Goal: Task Accomplishment & Management: Use online tool/utility

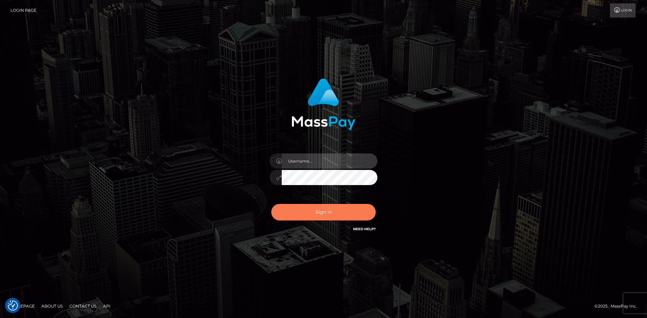
type input "alexstef"
click at [330, 215] on button "Sign in" at bounding box center [323, 212] width 104 height 17
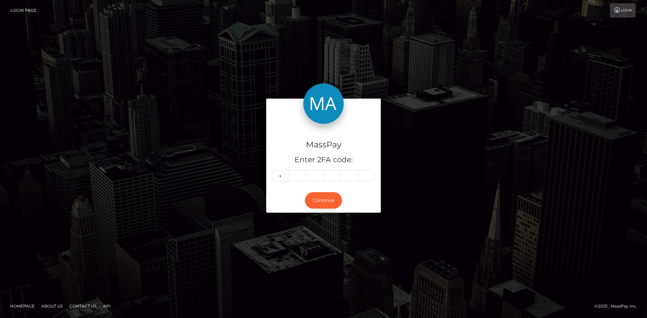
type input "0"
type input "4"
type input "3"
type input "0"
type input "5"
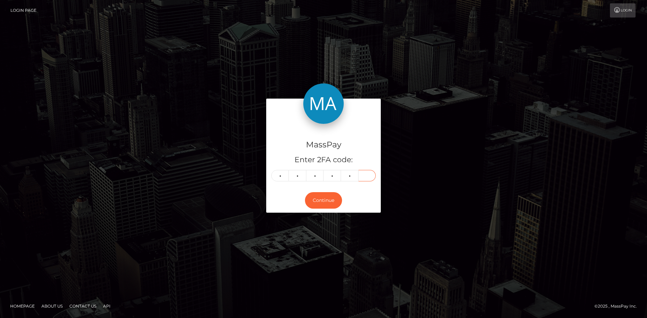
type input "7"
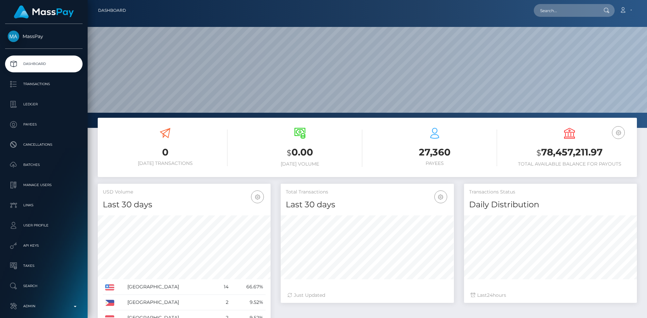
scroll to position [120, 173]
click at [551, 7] on input "text" at bounding box center [564, 10] width 63 height 13
click at [568, 13] on input "text" at bounding box center [564, 10] width 63 height 13
paste input "poact_nxY0ekV9FZ8y"
type input "poact_nxY0ekV9FZ8y"
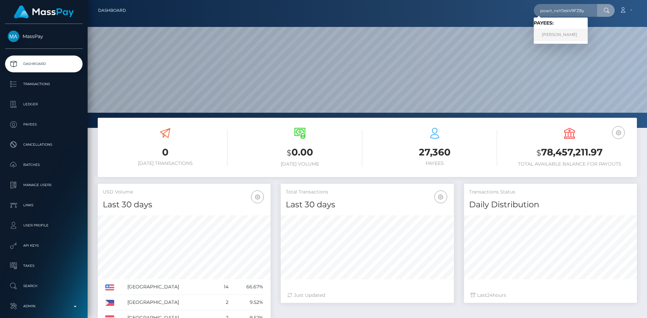
click at [575, 38] on link "SALMAN KHAN Khan" at bounding box center [560, 35] width 54 height 12
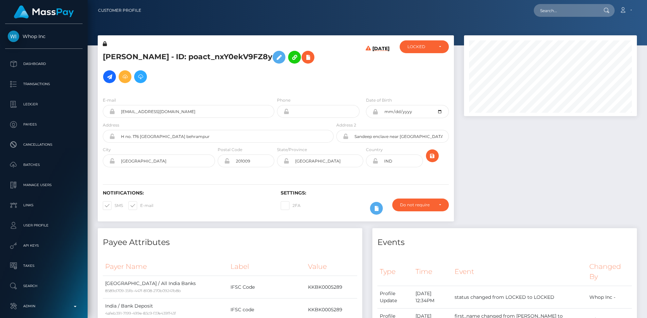
scroll to position [81, 173]
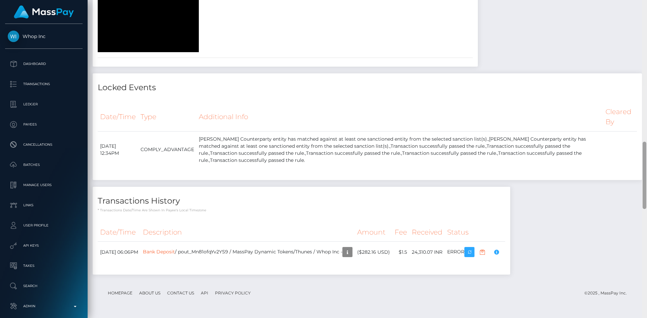
drag, startPoint x: 646, startPoint y: 108, endPoint x: 645, endPoint y: 139, distance: 31.0
click at [645, 138] on div at bounding box center [644, 159] width 5 height 318
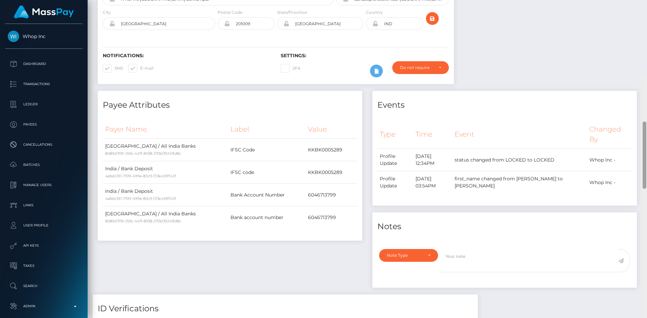
scroll to position [0, 0]
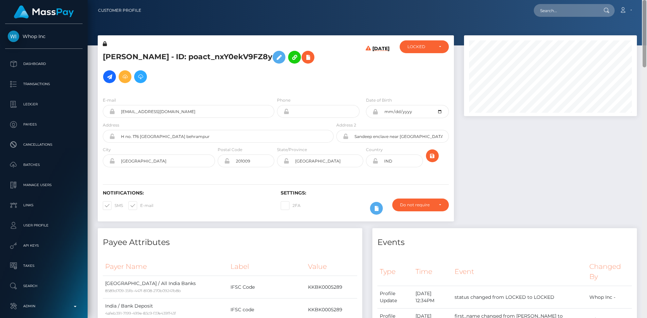
drag, startPoint x: 644, startPoint y: 161, endPoint x: 638, endPoint y: -29, distance: 190.4
click at [638, 0] on html "Whop Inc Dashboard Transactions Ledger Payees Cancellations Links" at bounding box center [323, 159] width 647 height 318
click at [564, 10] on input "text" at bounding box center [564, 10] width 63 height 13
paste input "MSP464c3111bbc84ce"
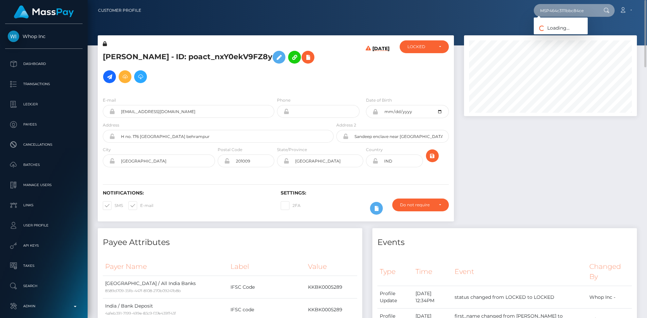
type input "MSP464c3111bbc84ce"
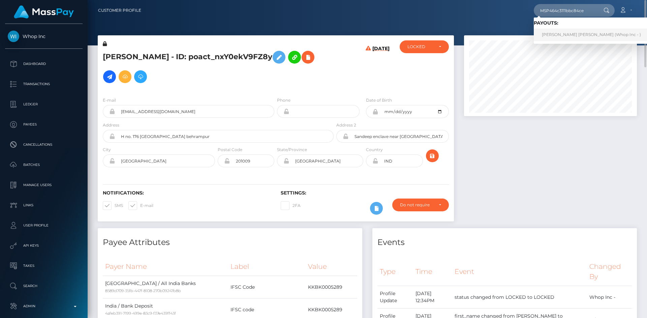
click at [557, 34] on link "AMAN NASIR Nasir (Whop Inc - )" at bounding box center [590, 35] width 115 height 12
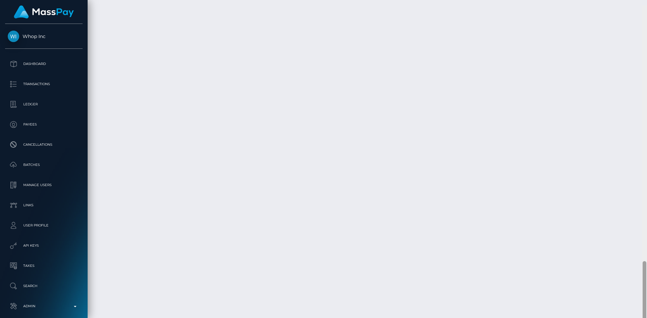
scroll to position [1306, 0]
drag, startPoint x: 643, startPoint y: 241, endPoint x: 642, endPoint y: 308, distance: 67.4
click at [642, 308] on div at bounding box center [644, 287] width 4 height 62
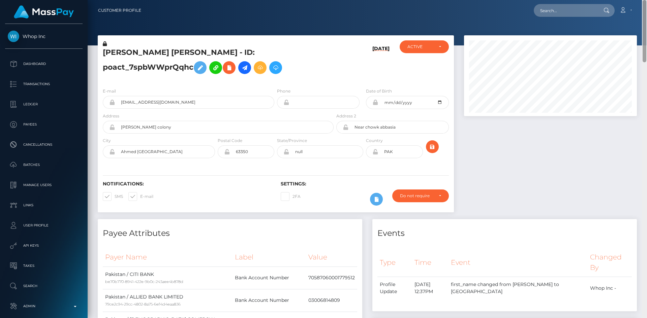
drag, startPoint x: 643, startPoint y: 279, endPoint x: 646, endPoint y: -29, distance: 308.5
click at [646, 0] on html "Whop Inc Dashboard Transactions Ledger Payees Cancellations Links" at bounding box center [323, 159] width 647 height 318
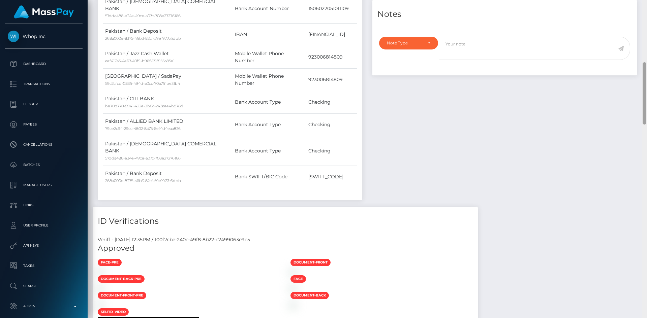
drag, startPoint x: 646, startPoint y: 67, endPoint x: 646, endPoint y: 110, distance: 43.8
click at [646, 116] on div at bounding box center [644, 159] width 5 height 318
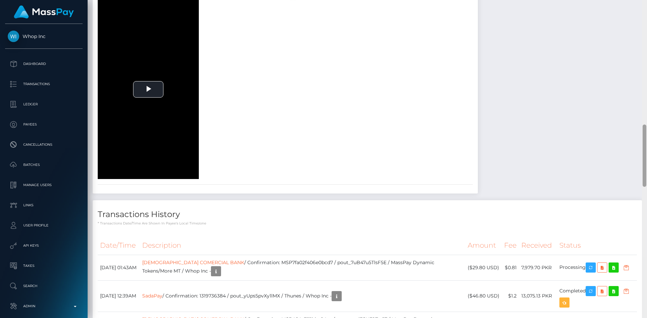
drag, startPoint x: 643, startPoint y: 94, endPoint x: 646, endPoint y: 151, distance: 57.7
click at [646, 151] on div at bounding box center [644, 159] width 5 height 318
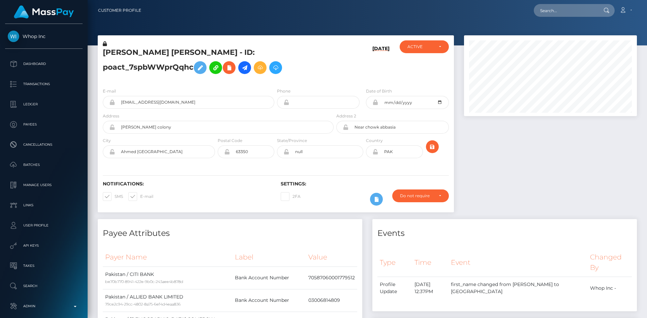
drag, startPoint x: 644, startPoint y: 168, endPoint x: 646, endPoint y: 0, distance: 167.7
click at [646, 2] on div "Customer Profile Loading... Loading..." at bounding box center [367, 159] width 559 height 318
click at [155, 57] on h5 "AMAN NASIR Nasir - ID: poact_7spbWWprQqhc" at bounding box center [216, 62] width 227 height 30
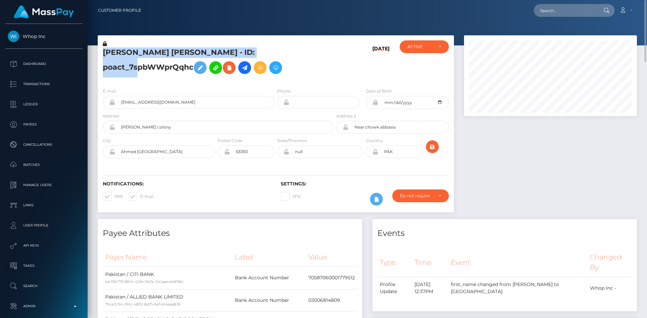
click at [155, 57] on h5 "AMAN NASIR Nasir - ID: poact_7spbWWprQqhc" at bounding box center [216, 62] width 227 height 30
copy h5 "AMAN NASIR Nasir - ID: poact_7spbWWprQqhc"
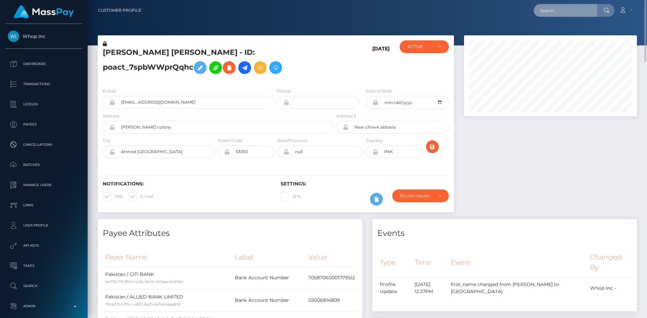
click at [580, 13] on input "text" at bounding box center [564, 10] width 63 height 13
paste input "aruiu@wowvegas.com"
click at [561, 13] on input "aruiu@wowvegas.com" at bounding box center [564, 10] width 63 height 13
paste input "cbf4f1e1-70c1-11f0-87f1-0266f44cc279"
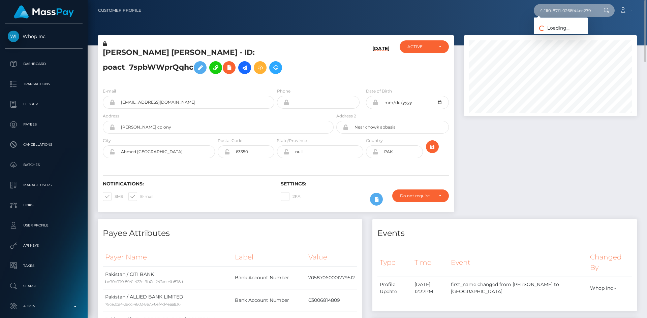
type input "cbf4f1e1-70c1-11f0-87f1-0266f44cc279"
click at [568, 37] on link "Jia Yang" at bounding box center [560, 35] width 54 height 12
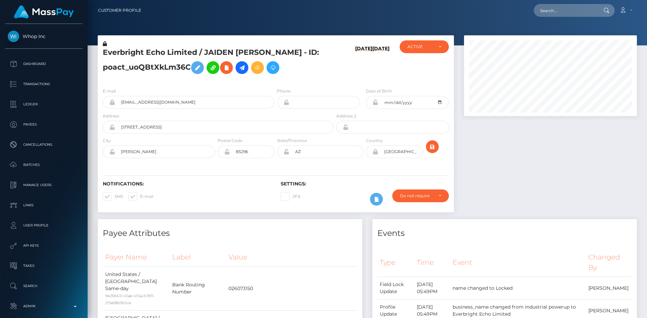
scroll to position [81, 173]
drag, startPoint x: 553, startPoint y: 10, endPoint x: 547, endPoint y: 12, distance: 5.9
click at [553, 10] on input "text" at bounding box center [564, 10] width 63 height 13
paste input "1319443779"
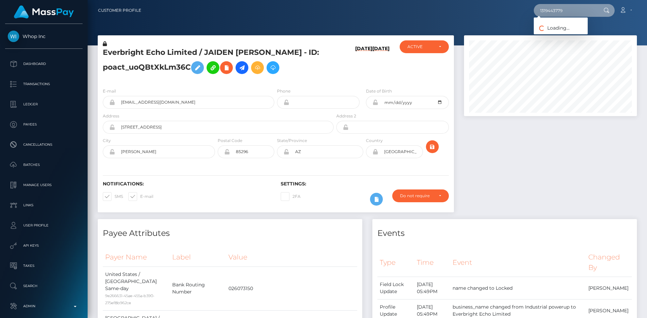
type input "1319443779"
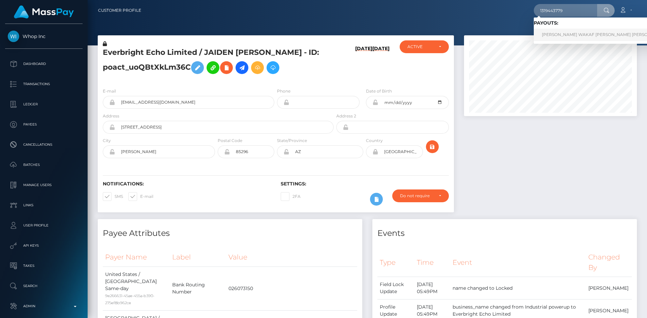
click at [551, 35] on link "[PERSON_NAME] WAKAF [PERSON_NAME] [PERSON_NAME] (Whop Inc - )" at bounding box center [617, 35] width 169 height 12
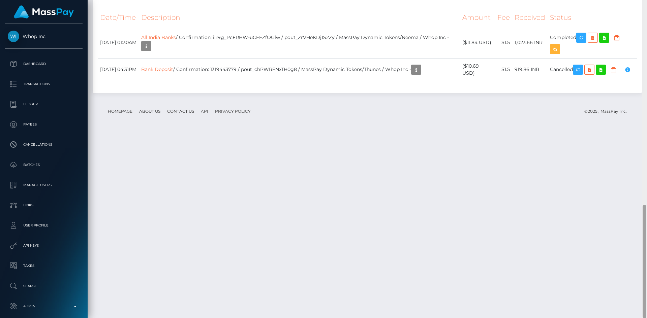
scroll to position [81, 173]
drag, startPoint x: 645, startPoint y: 111, endPoint x: 646, endPoint y: 322, distance: 211.2
click at [646, 318] on html "Whop Inc Dashboard Transactions Ledger Payees Cancellations Links" at bounding box center [323, 159] width 647 height 318
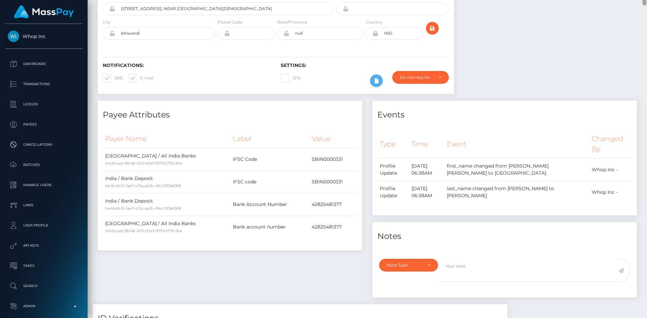
scroll to position [0, 0]
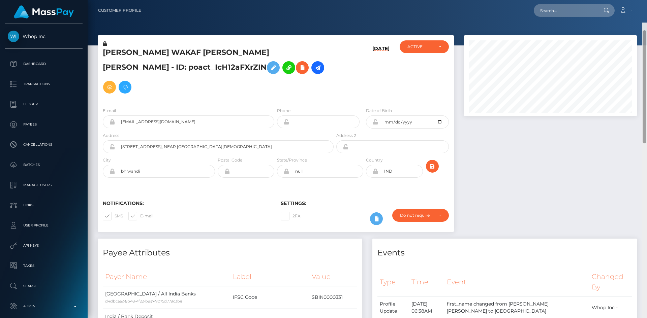
drag, startPoint x: 644, startPoint y: 228, endPoint x: 646, endPoint y: -29, distance: 257.0
click at [646, 0] on html "Whop Inc Dashboard Transactions Ledger Payees Cancellations Links" at bounding box center [323, 159] width 647 height 318
click at [572, 12] on input "text" at bounding box center [564, 10] width 63 height 13
paste input "1316996316"
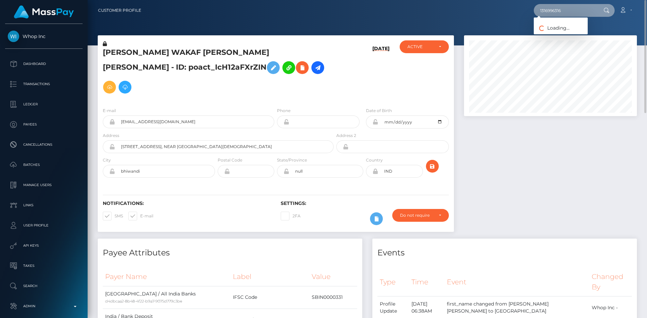
type input "1316996316"
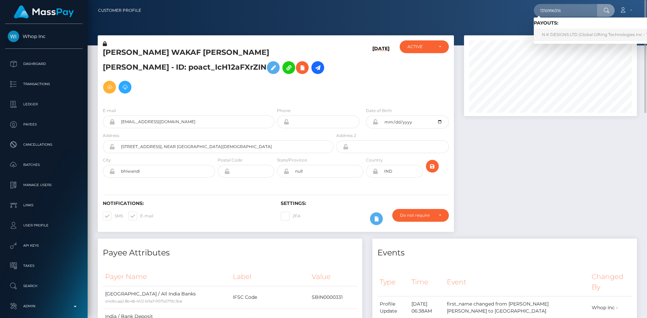
click at [566, 35] on link "N K DESIGNS LTD (Global Gifting Technologies Inc - Throne)" at bounding box center [601, 35] width 136 height 12
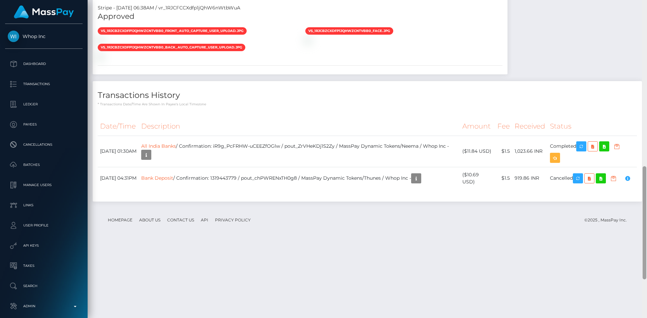
scroll to position [576, 0]
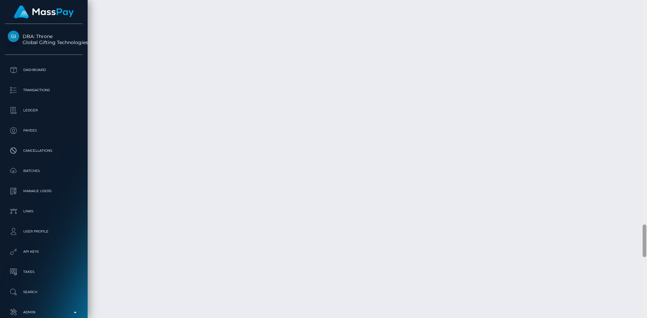
scroll to position [2188, 0]
click at [646, 296] on div at bounding box center [644, 159] width 5 height 318
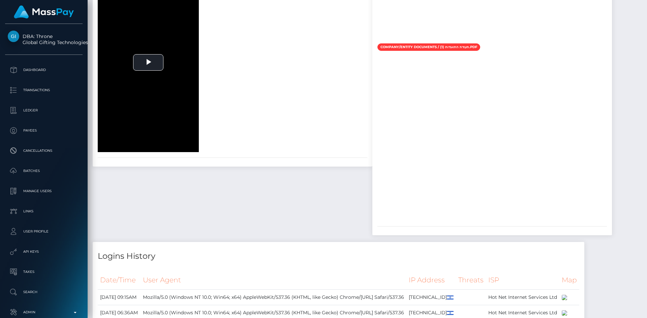
scroll to position [0, 0]
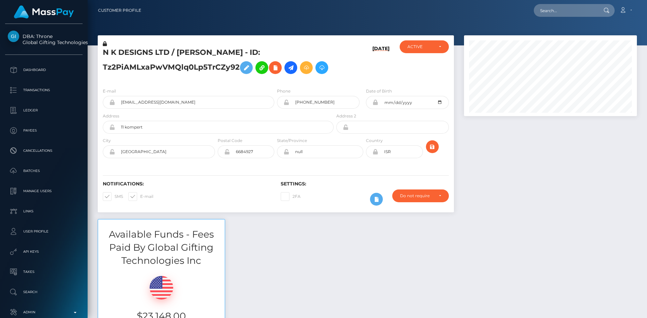
drag, startPoint x: 646, startPoint y: 238, endPoint x: 646, endPoint y: -29, distance: 267.1
click at [646, 0] on html "DBA: Throne Global Gifting Technologies Inc Dashboard Transactions Ledger Payee…" at bounding box center [323, 159] width 647 height 318
click at [551, 11] on input "text" at bounding box center [564, 10] width 63 height 13
paste input "[EMAIL_ADDRESS][DOMAIN_NAME]"
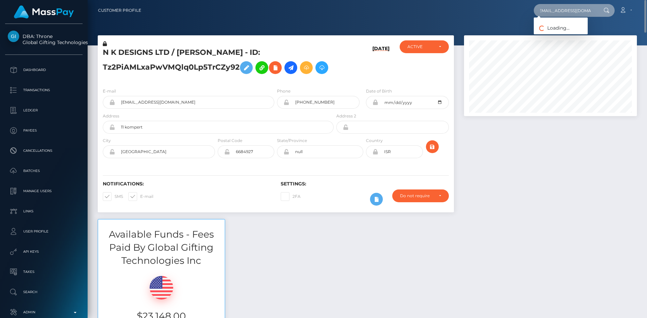
type input "[EMAIL_ADDRESS][DOMAIN_NAME]"
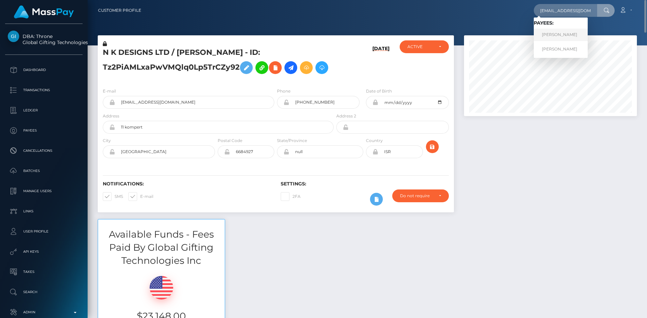
click at [557, 33] on link "[PERSON_NAME]" at bounding box center [560, 35] width 54 height 12
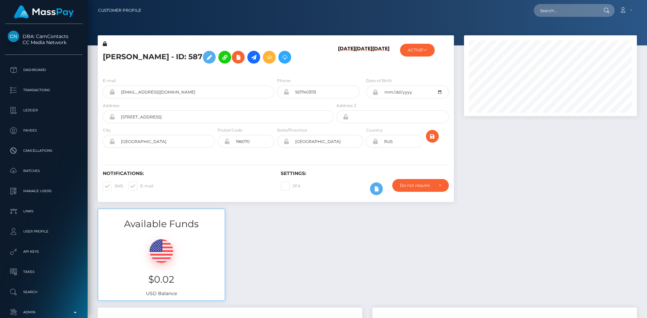
scroll to position [81, 173]
drag, startPoint x: 553, startPoint y: 10, endPoint x: 540, endPoint y: 12, distance: 13.0
click at [553, 10] on input "text" at bounding box center [564, 10] width 63 height 13
paste input "68fca387-b3fa-11ec-aaca-06c17397573d"
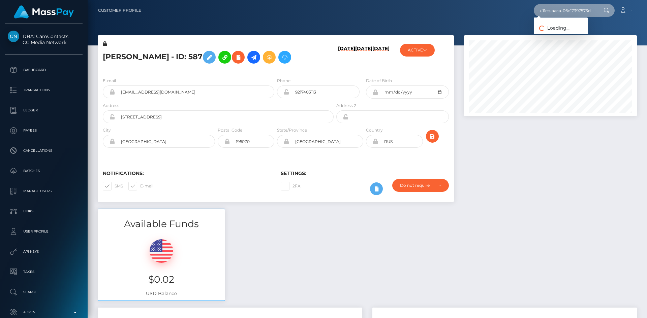
type input "68fca387-b3fa-11ec-aaca-06c17397573d"
click at [559, 33] on link "IRINA IGOREVNA CHERNETA" at bounding box center [560, 35] width 54 height 12
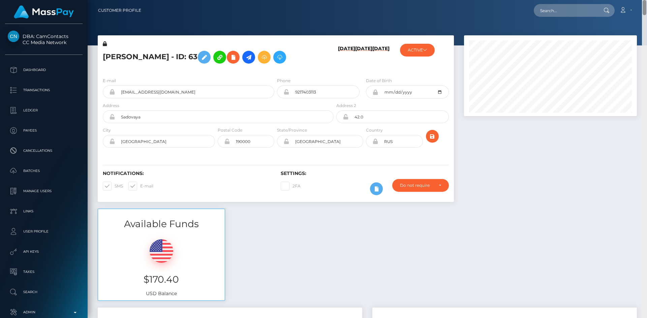
drag, startPoint x: 643, startPoint y: 11, endPoint x: 627, endPoint y: -16, distance: 31.1
click at [627, 0] on html "DBA: CamContacts CC Media Network Dashboard Transactions Ledger Links" at bounding box center [323, 159] width 647 height 318
click at [566, 15] on input "text" at bounding box center [564, 10] width 63 height 13
paste input "sonali1985@yahoo.com"
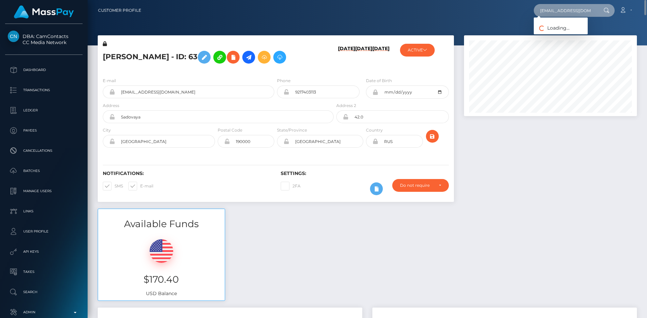
type input "sonali1985@yahoo.com"
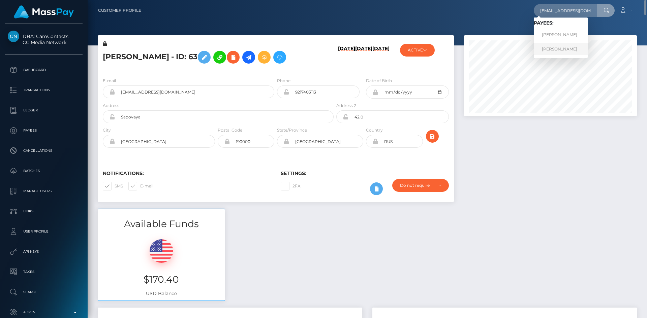
click at [552, 48] on link "Nisha Devi" at bounding box center [560, 49] width 54 height 12
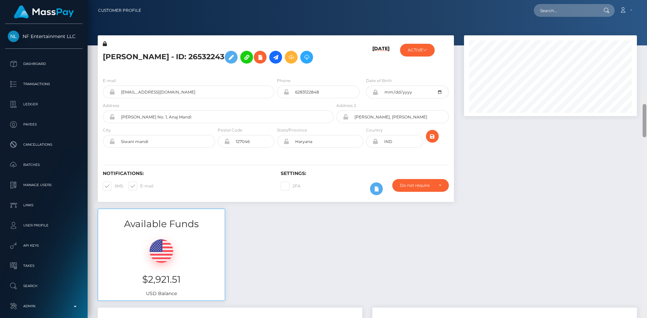
drag, startPoint x: 645, startPoint y: 30, endPoint x: 642, endPoint y: 0, distance: 29.5
click at [646, 6] on div "Customer Profile Loading... Loading..." at bounding box center [367, 159] width 559 height 318
click at [553, 10] on input "text" at bounding box center [564, 10] width 63 height 13
paste input "dreamsweetbakes@gmail.com"
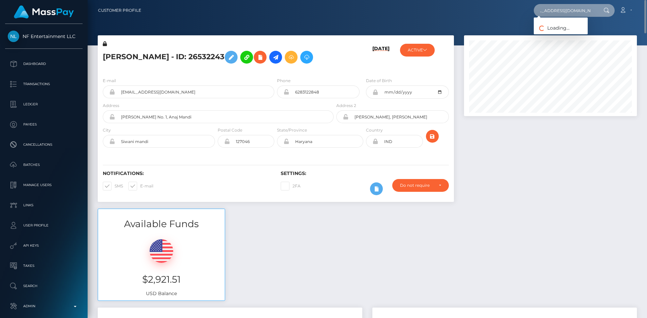
type input "dreamsweetbakes@gmail.com"
click at [543, 33] on link "FantasiFeet" at bounding box center [560, 35] width 54 height 12
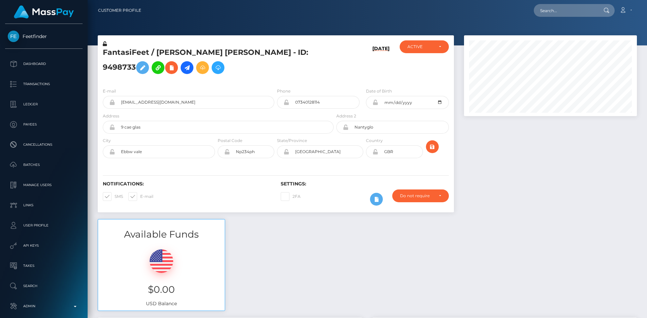
scroll to position [81, 173]
click at [577, 12] on input "text" at bounding box center [564, 10] width 63 height 13
paste input "[EMAIL_ADDRESS][DOMAIN_NAME]"
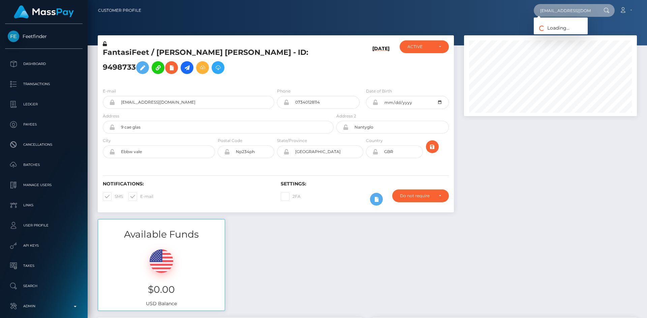
type input "[EMAIL_ADDRESS][DOMAIN_NAME]"
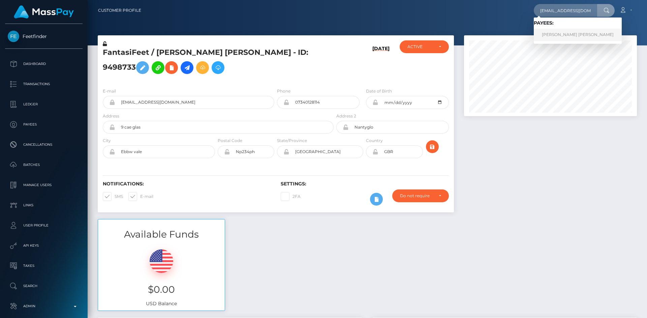
click at [554, 35] on link "[PERSON_NAME] [PERSON_NAME]" at bounding box center [577, 35] width 88 height 12
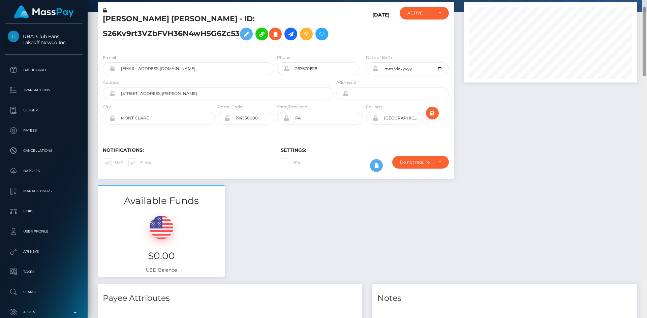
scroll to position [352, 0]
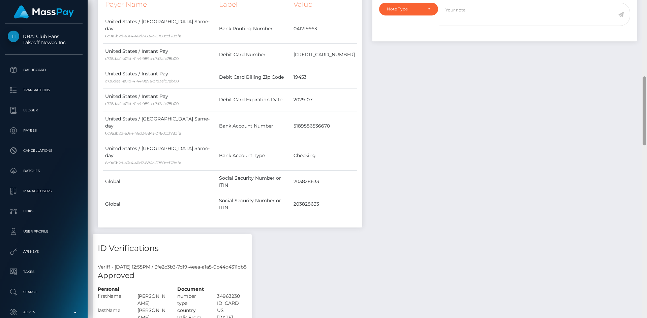
drag, startPoint x: 646, startPoint y: 58, endPoint x: 646, endPoint y: 87, distance: 29.3
click at [646, 87] on div at bounding box center [644, 159] width 5 height 318
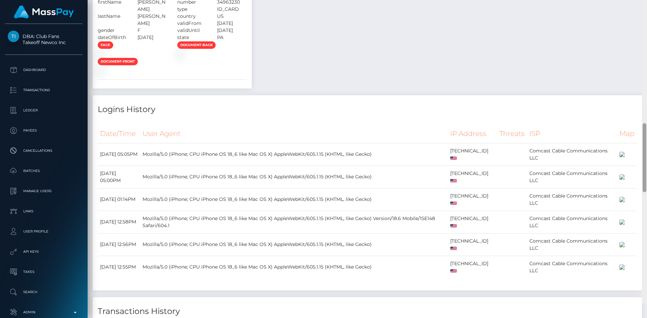
scroll to position [632, 0]
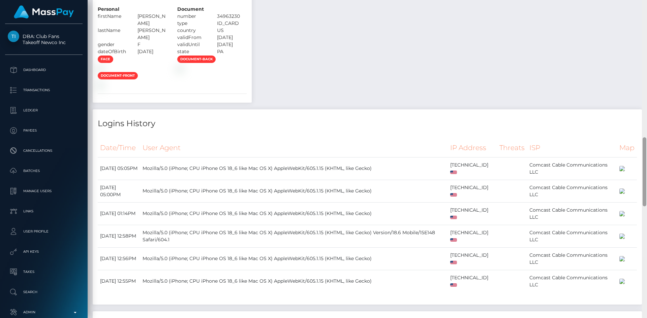
drag, startPoint x: 645, startPoint y: 108, endPoint x: 646, endPoint y: 164, distance: 56.3
click at [646, 164] on div at bounding box center [644, 159] width 5 height 318
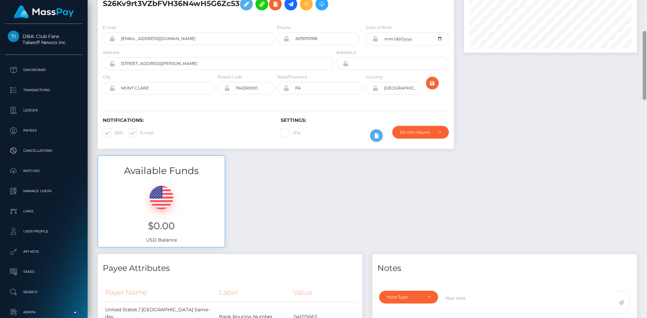
scroll to position [0, 0]
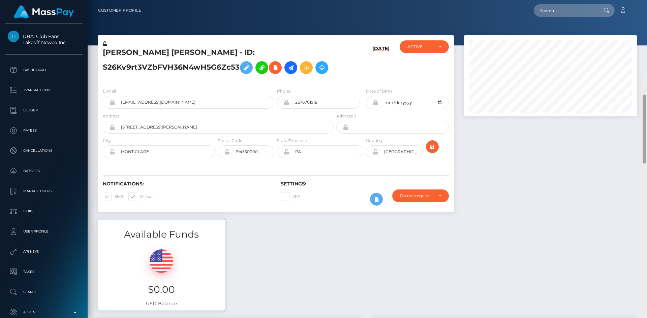
drag, startPoint x: 644, startPoint y: 148, endPoint x: 606, endPoint y: 10, distance: 142.9
click at [646, 3] on div "Customer Profile Loading... Loading..." at bounding box center [367, 159] width 559 height 318
drag, startPoint x: 545, startPoint y: 13, endPoint x: 552, endPoint y: 12, distance: 7.8
click at [552, 12] on input "text" at bounding box center [564, 10] width 63 height 13
paste input "pout_KaFrfuTpT3LgC"
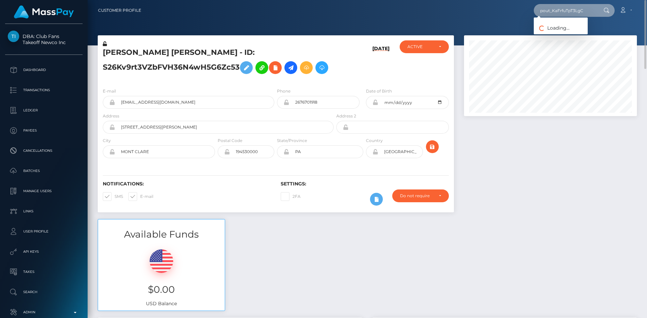
type input "pout_KaFrfuTpT3LgC"
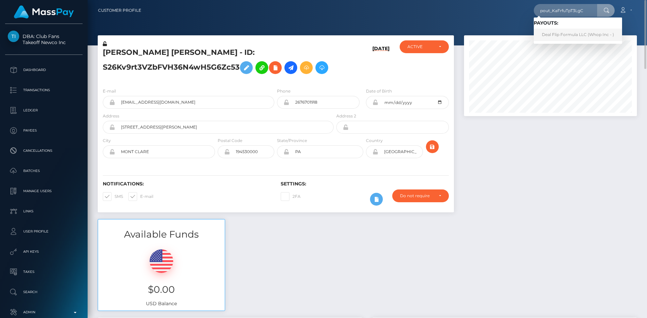
click at [573, 40] on link "Deal Flip Formula LLC (Whop Inc - )" at bounding box center [577, 35] width 88 height 12
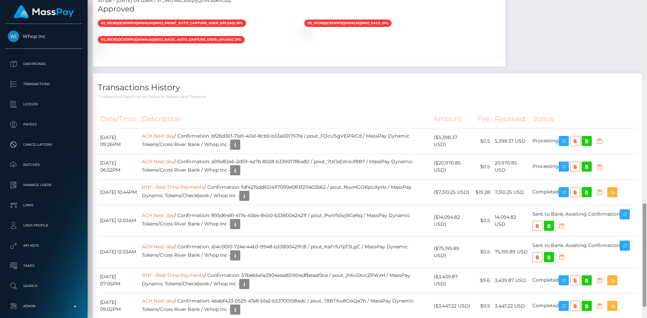
scroll to position [626, 0]
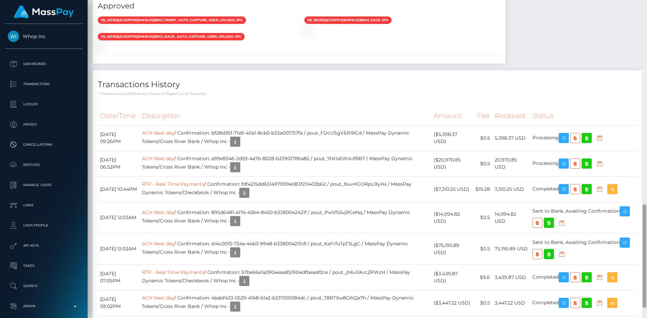
click at [646, 228] on div at bounding box center [644, 159] width 5 height 318
click at [371, 233] on td "ACH Next day / Confirmation: a14c0010-724e-44b3-9948-b33800421fc8 / pout_KaFrfu…" at bounding box center [285, 248] width 292 height 31
click at [343, 176] on td "RTP - Real Time Payments / Confirmation: fdf4215dd651497099e083f211403b62 / pou…" at bounding box center [285, 189] width 292 height 26
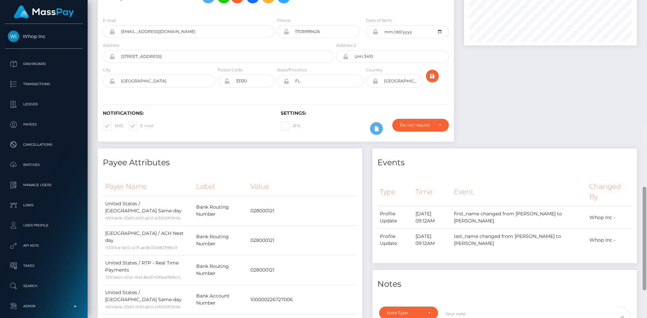
scroll to position [0, 0]
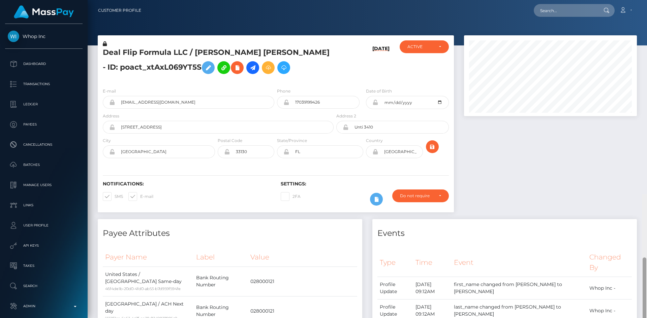
drag, startPoint x: 644, startPoint y: 246, endPoint x: 646, endPoint y: 0, distance: 245.5
click at [646, 1] on div "Customer Profile Loading... Loading..." at bounding box center [367, 159] width 559 height 318
click at [544, 9] on input "text" at bounding box center [564, 10] width 63 height 13
paste input "f7ffe90ba90b4c2fa60f67c93cbd6855"
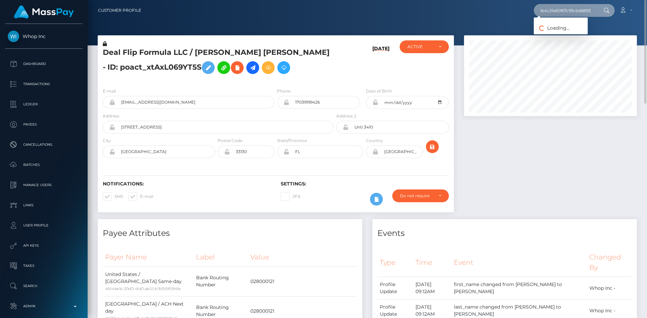
type input "f7ffe90ba90b4c2fa60f67c93cbd6855"
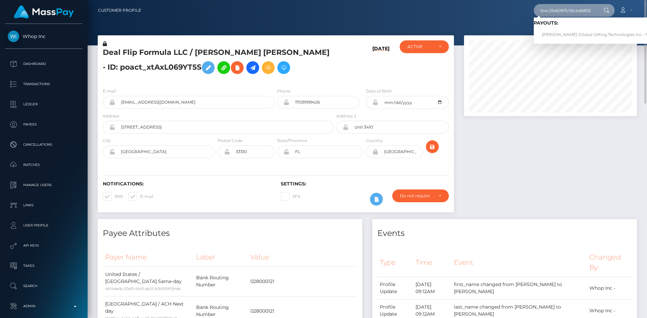
scroll to position [0, 0]
click at [569, 36] on link "[PERSON_NAME] (Global Gifting Technologies Inc - Throne)" at bounding box center [601, 35] width 136 height 12
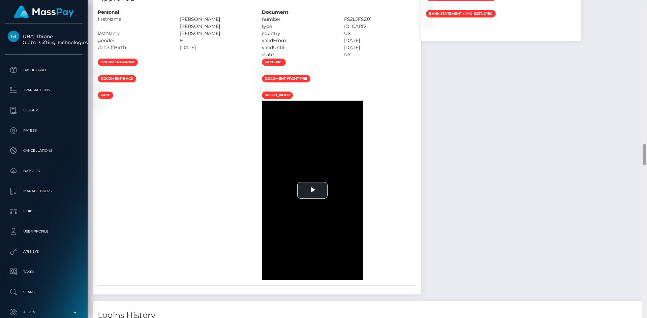
scroll to position [2010, 0]
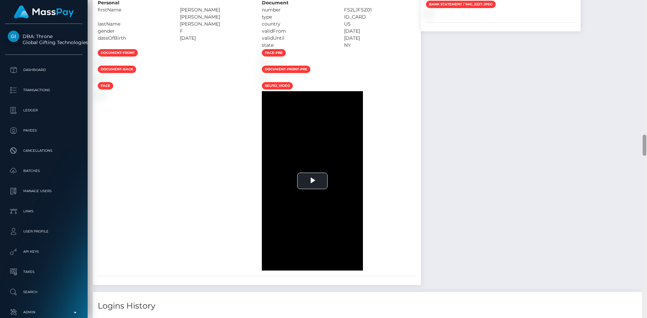
drag, startPoint x: 645, startPoint y: 19, endPoint x: 640, endPoint y: 158, distance: 139.2
click at [640, 158] on div "Customer Profile Loading... Loading..." at bounding box center [367, 159] width 559 height 318
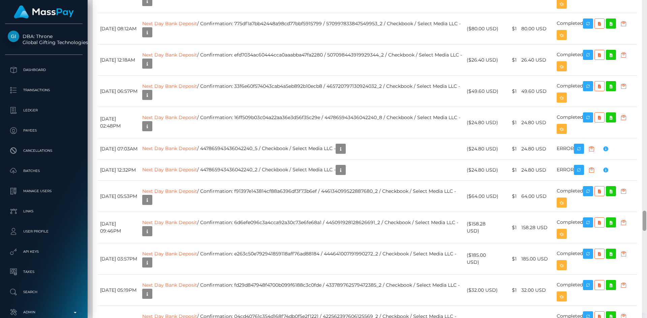
drag, startPoint x: 644, startPoint y: 142, endPoint x: 625, endPoint y: 219, distance: 78.4
click at [645, 229] on div at bounding box center [644, 221] width 4 height 20
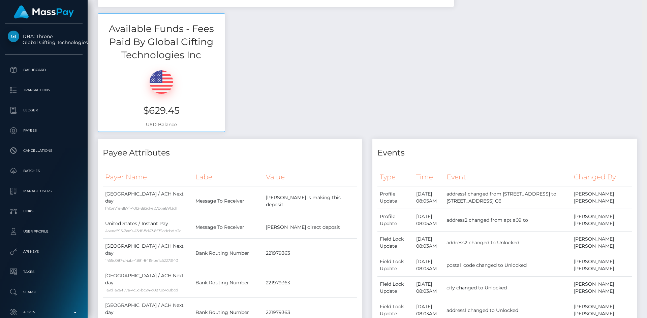
scroll to position [0, 0]
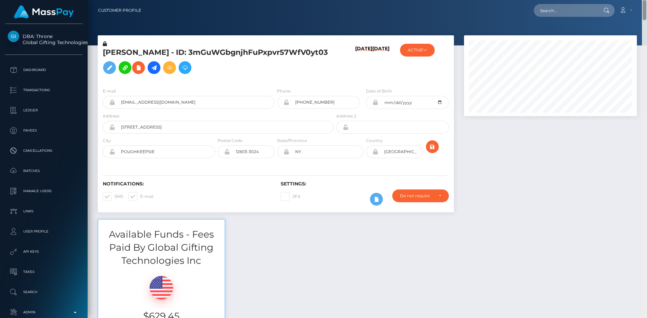
drag, startPoint x: 645, startPoint y: 218, endPoint x: 646, endPoint y: 0, distance: 217.6
click at [646, 0] on div "Customer Profile Loading... Loading..." at bounding box center [367, 159] width 559 height 318
click at [113, 68] on icon at bounding box center [109, 68] width 8 height 8
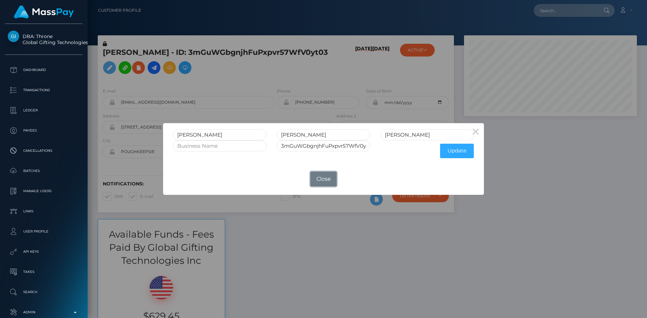
drag, startPoint x: 325, startPoint y: 181, endPoint x: 306, endPoint y: 178, distance: 19.1
click at [323, 181] on button "Close" at bounding box center [323, 179] width 26 height 15
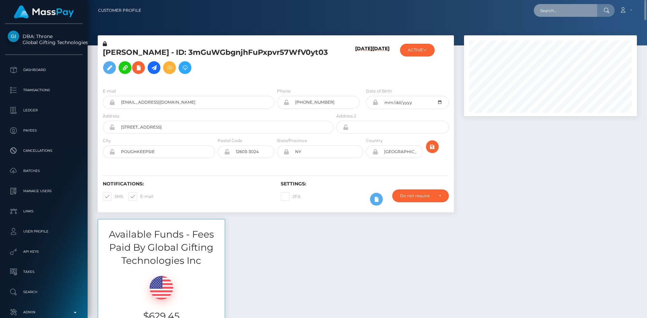
click at [555, 11] on input "text" at bounding box center [564, 10] width 63 height 13
paste input "f1799b804a8e44b989586c19de8b7c99"
type input "f1799b804a8e44b989586c19de8b7c99"
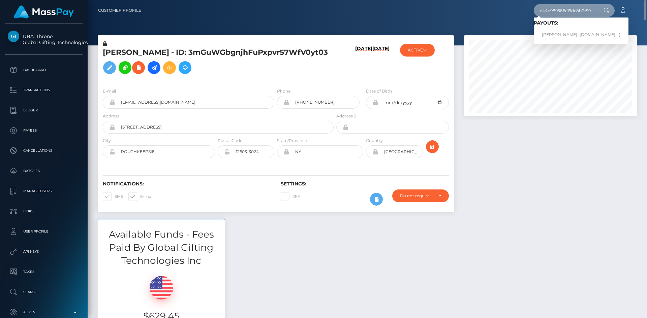
scroll to position [0, 0]
click at [560, 36] on link "IVY MICHELLE HEENAN (Unlockt.me - )" at bounding box center [580, 35] width 95 height 12
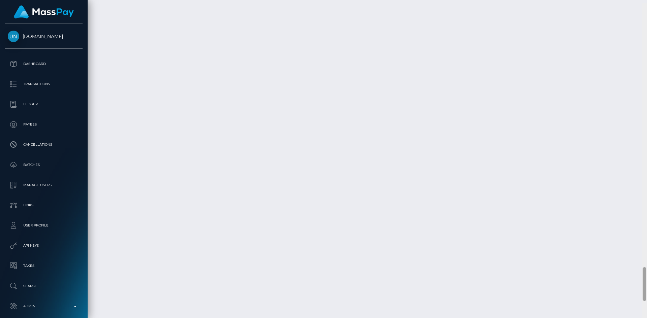
scroll to position [2480, 0]
drag, startPoint x: 643, startPoint y: 32, endPoint x: 646, endPoint y: 304, distance: 272.1
click at [646, 304] on div at bounding box center [644, 159] width 5 height 318
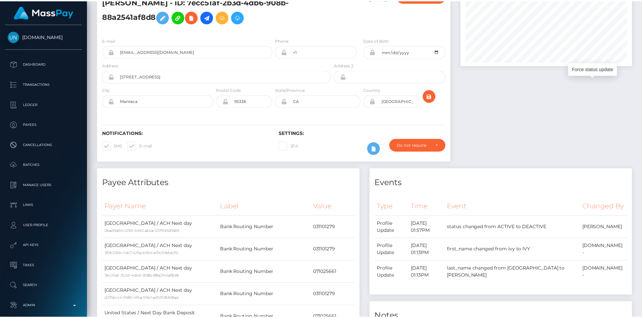
scroll to position [0, 0]
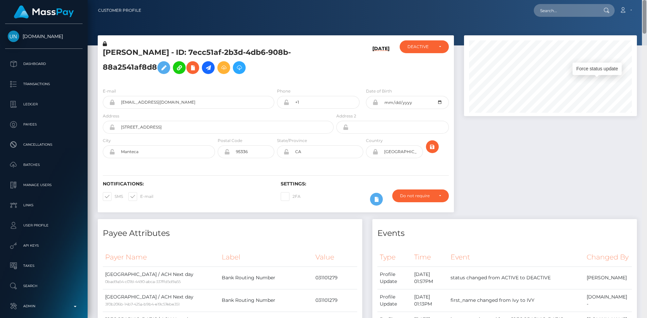
drag, startPoint x: 643, startPoint y: 273, endPoint x: 596, endPoint y: 4, distance: 272.8
click at [646, 0] on html "[DOMAIN_NAME] Dashboard Transactions Ledger Payees Cancellations" at bounding box center [323, 159] width 647 height 318
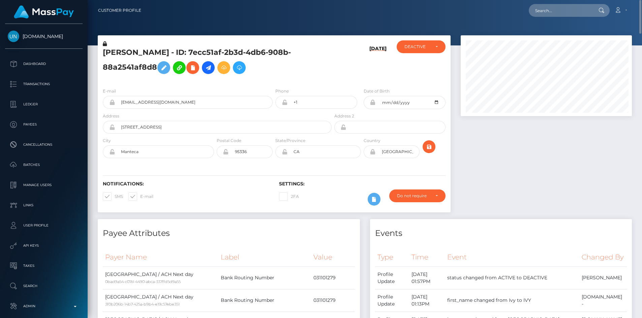
scroll to position [336706, 336616]
click at [552, 9] on input "text" at bounding box center [559, 10] width 63 height 13
paste input "poact_BU4r6fKeAuA4"
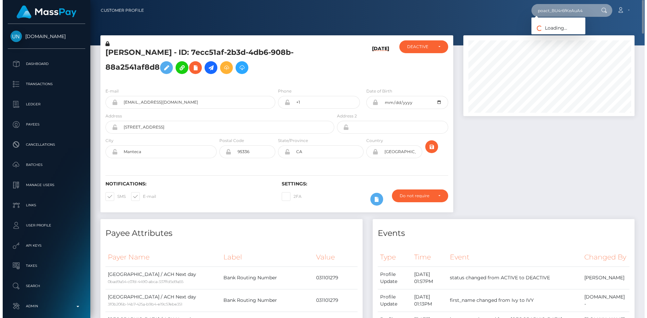
scroll to position [81, 173]
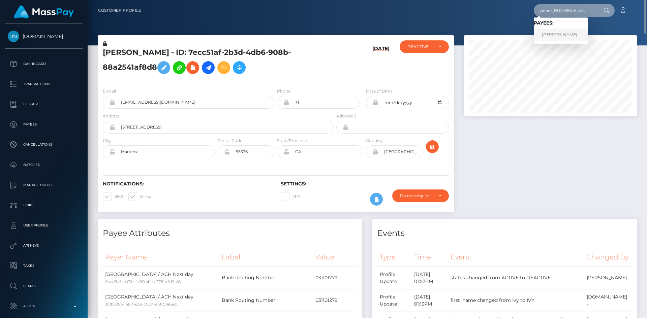
type input "poact_BU4r6fKeAuA4"
click at [558, 35] on link "Murad Khan" at bounding box center [560, 35] width 54 height 12
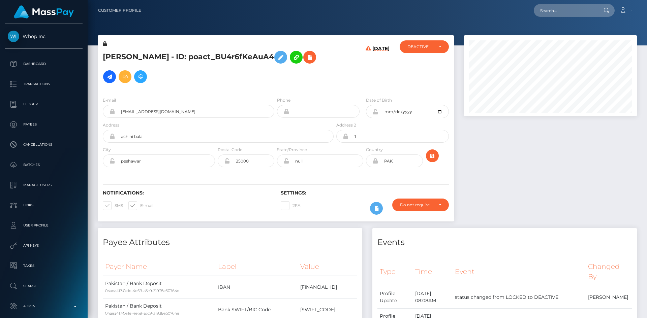
drag, startPoint x: 644, startPoint y: 93, endPoint x: 609, endPoint y: 0, distance: 99.6
click at [609, 0] on html "Whop Inc Dashboard Transactions Ledger Payees Cancellations Links" at bounding box center [323, 159] width 647 height 318
click at [305, 58] on icon at bounding box center [309, 57] width 8 height 8
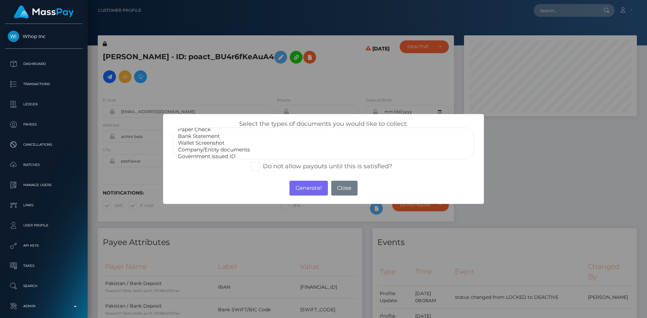
scroll to position [13, 0]
select select "Government issued ID"
click at [231, 147] on option "Government issued ID" at bounding box center [323, 146] width 292 height 7
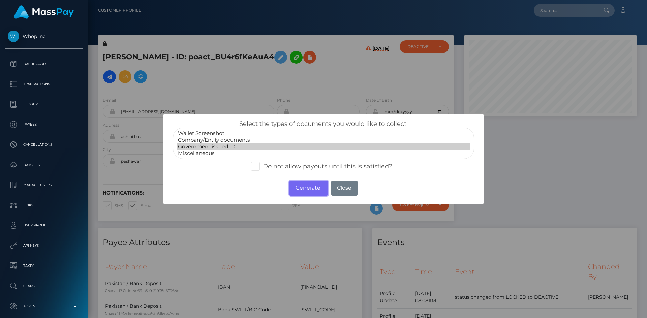
click at [308, 189] on button "Generate!" at bounding box center [308, 188] width 38 height 15
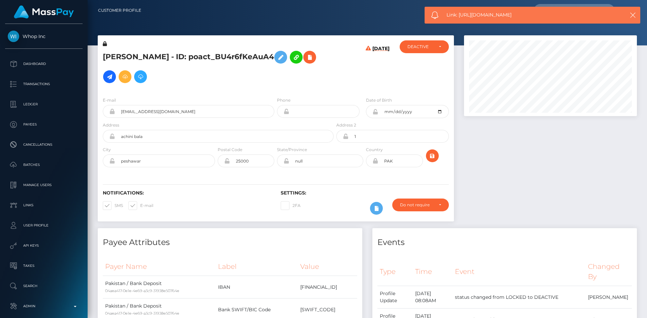
click at [498, 15] on span "Link: [URL][DOMAIN_NAME]" at bounding box center [529, 14] width 166 height 7
click at [496, 15] on span "Link: [URL][DOMAIN_NAME]" at bounding box center [529, 14] width 166 height 7
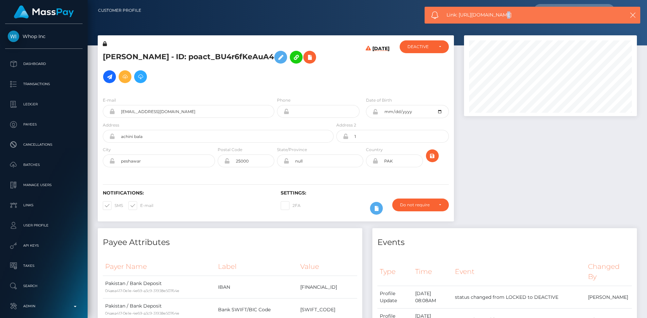
copy span "Link: [URL][DOMAIN_NAME]"
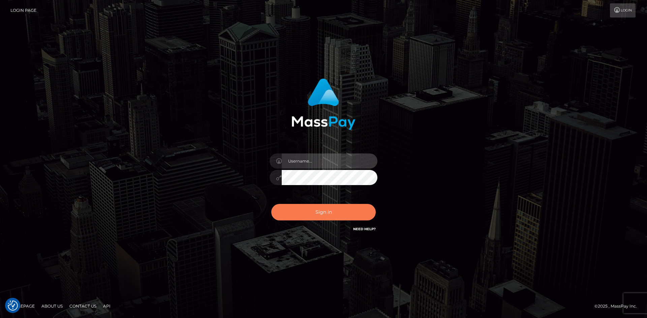
type input "alexstef"
click at [327, 211] on button "Sign in" at bounding box center [323, 212] width 104 height 17
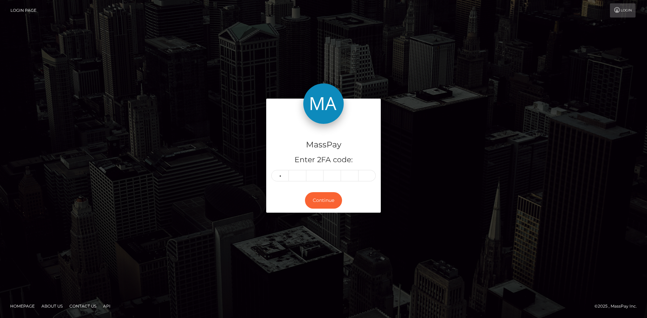
type input "8"
type input "9"
type input "7"
type input "6"
type input "1"
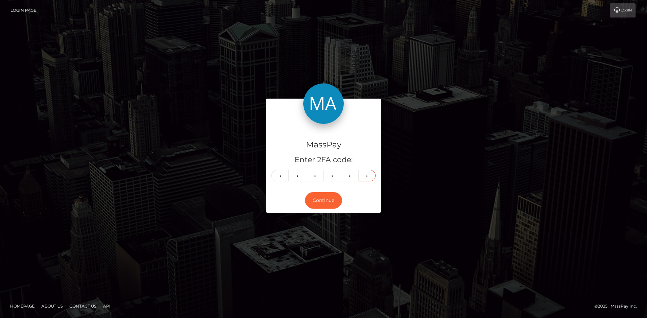
type input "7"
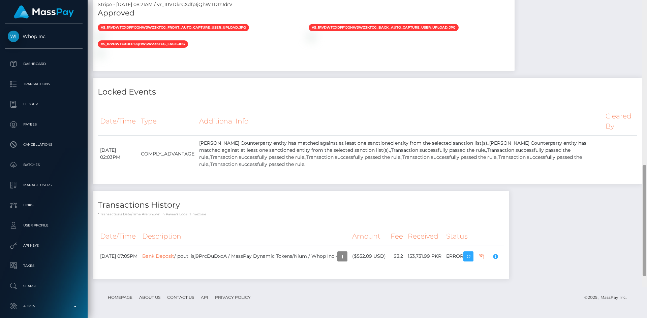
scroll to position [589, 0]
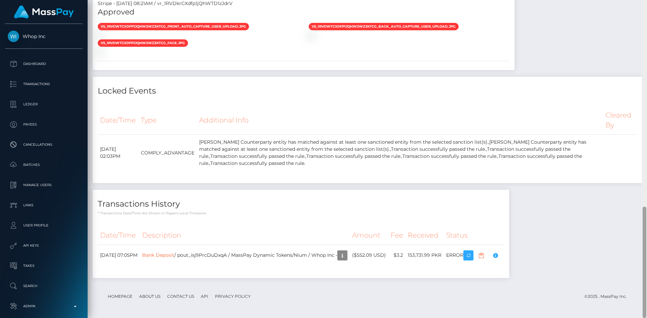
drag, startPoint x: 645, startPoint y: 80, endPoint x: 602, endPoint y: 283, distance: 207.8
click at [645, 288] on div at bounding box center [644, 262] width 4 height 111
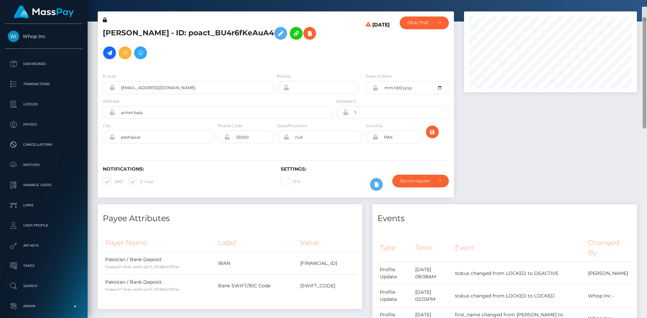
scroll to position [0, 0]
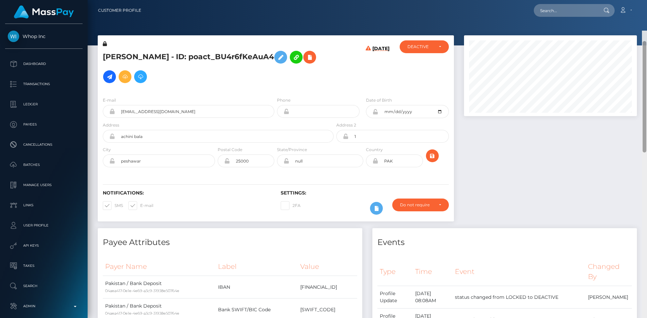
drag, startPoint x: 643, startPoint y: 256, endPoint x: 560, endPoint y: 26, distance: 244.5
click at [630, 32] on div "Customer Profile Loading... Loading..." at bounding box center [367, 159] width 559 height 318
click at [572, 10] on input "text" at bounding box center [564, 10] width 63 height 13
paste input "yujiesun72@gmail.com"
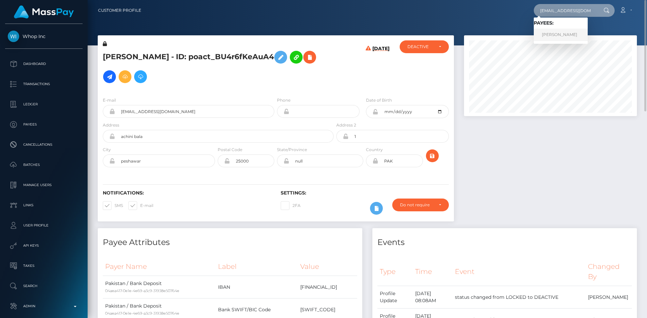
type input "yujiesun72@gmail.com"
click at [558, 33] on link "Jia Yang" at bounding box center [560, 35] width 54 height 12
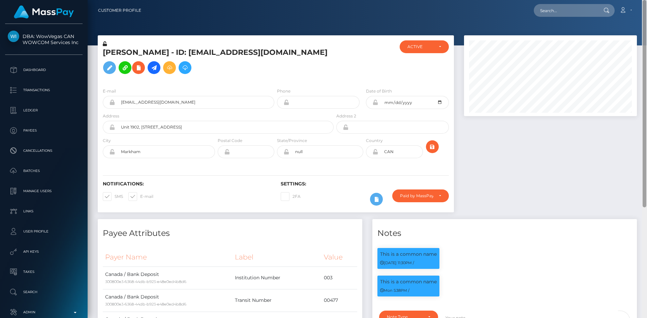
click at [627, 24] on div "Customer Profile Loading... Loading..." at bounding box center [367, 159] width 559 height 318
click at [559, 9] on input "text" at bounding box center [564, 10] width 63 height 13
paste input "MSP792ed33b1a5485d"
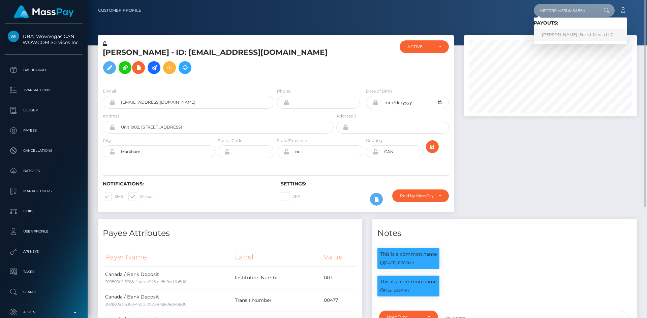
type input "MSP792ed33b1a5485d"
click at [561, 34] on link "Allen Mark Mangaring (Select Media LLC - )" at bounding box center [579, 35] width 93 height 12
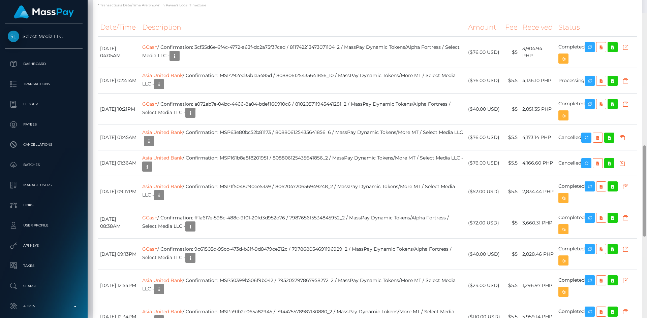
scroll to position [390, 0]
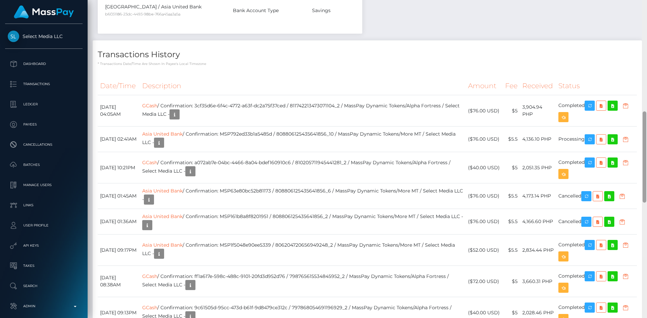
click at [646, 188] on div at bounding box center [644, 159] width 5 height 318
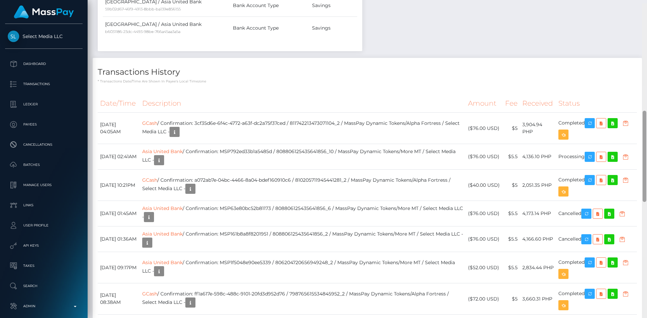
scroll to position [0, 0]
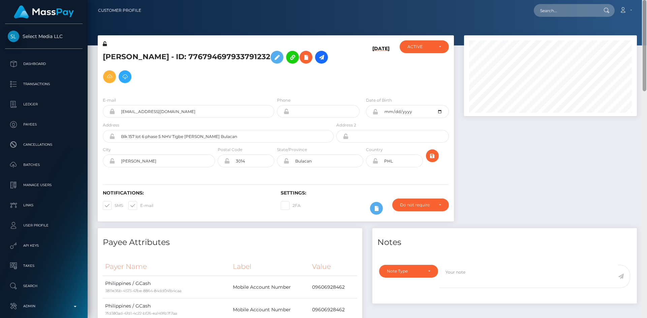
drag, startPoint x: 645, startPoint y: 191, endPoint x: 646, endPoint y: 9, distance: 181.5
click at [646, 9] on div "Customer Profile Loading... Loading..." at bounding box center [367, 159] width 559 height 318
click at [569, 6] on input "text" at bounding box center [564, 10] width 63 height 13
paste input "1298075857"
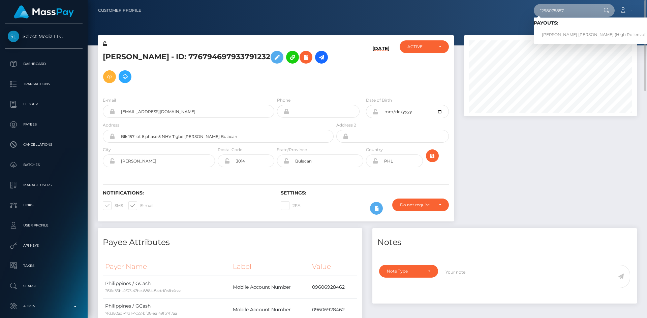
type input "1298075857"
click at [561, 35] on link "Mary Grace Reyes Candelario (High Rollers of St Lucie Inc - Luckyrush.io)" at bounding box center [625, 35] width 185 height 12
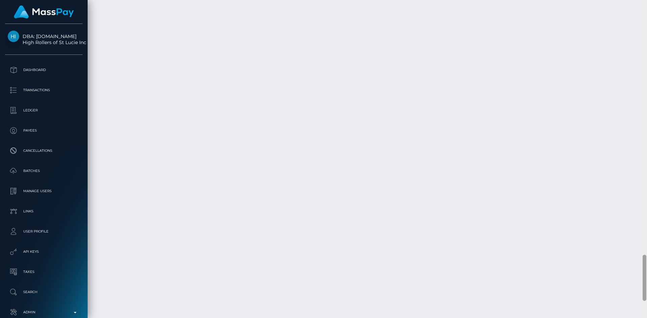
scroll to position [1806, 0]
drag, startPoint x: 643, startPoint y: 47, endPoint x: 623, endPoint y: 295, distance: 249.0
click at [623, 295] on div "Customer Profile Loading... Loading..." at bounding box center [367, 159] width 559 height 318
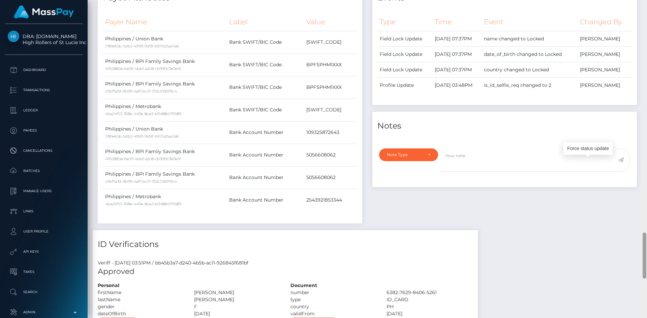
scroll to position [0, 0]
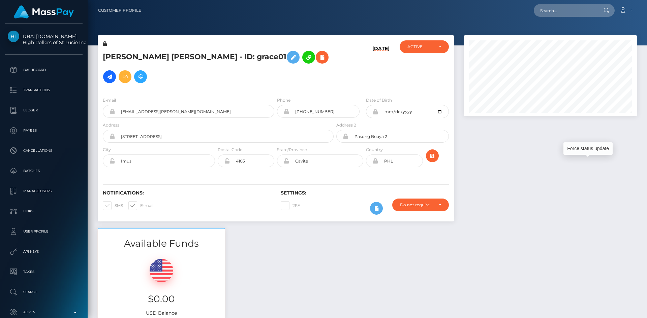
drag, startPoint x: 645, startPoint y: 278, endPoint x: 641, endPoint y: -10, distance: 288.7
click at [641, 0] on html "DBA: Luckyrush.io High Rollers of St Lucie Inc Dashboard Transactions Ledger Pa…" at bounding box center [323, 159] width 647 height 318
click at [574, 17] on div "Loading... Loading... Account Edit Profile Logout" at bounding box center [392, 10] width 490 height 14
click at [559, 13] on input "text" at bounding box center [564, 10] width 63 height 13
paste input "d3cf6c5f4ab7476e9d914797355376b9"
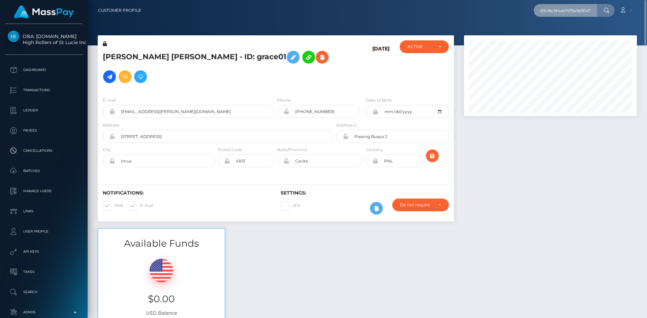
scroll to position [0, 26]
type input "d3cf6c5f4ab7476e9d914797355376b9"
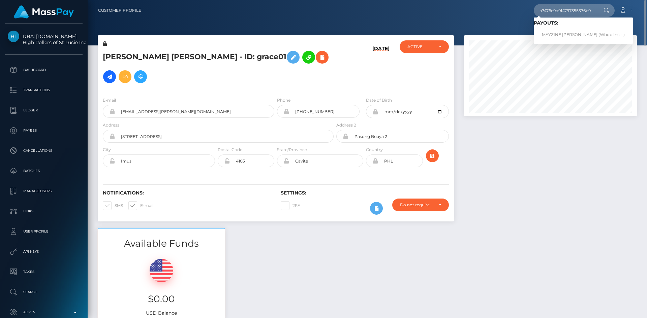
scroll to position [0, 0]
click at [566, 33] on link "MAYZINE ALETHEA AYALA (Whop Inc - )" at bounding box center [582, 35] width 99 height 12
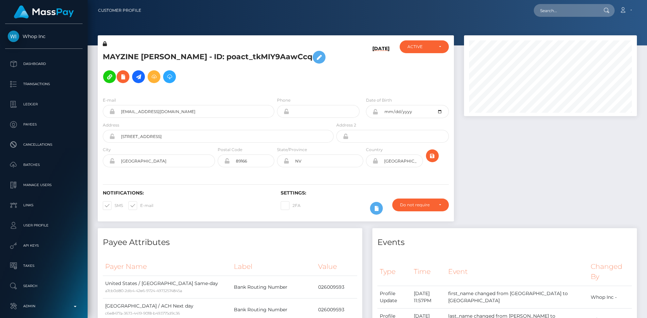
scroll to position [81, 173]
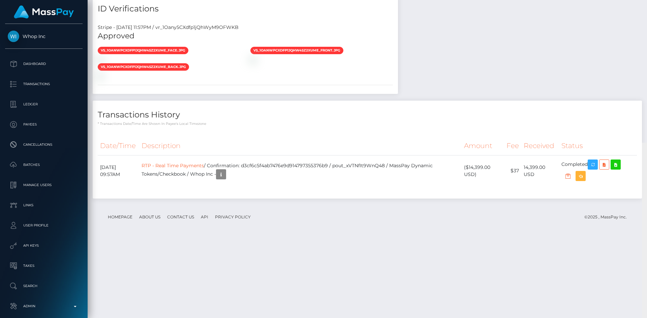
drag, startPoint x: 644, startPoint y: 79, endPoint x: 635, endPoint y: 228, distance: 149.8
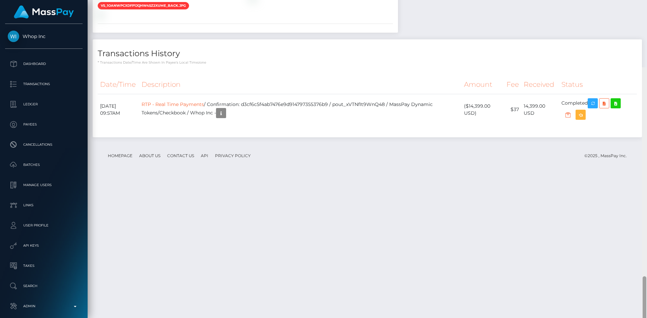
scroll to position [666, 0]
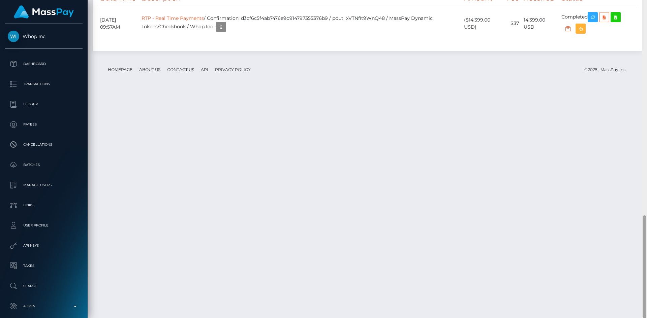
drag, startPoint x: 644, startPoint y: 233, endPoint x: 642, endPoint y: 247, distance: 14.3
click at [644, 246] on div at bounding box center [644, 267] width 4 height 103
click at [594, 22] on icon "button" at bounding box center [592, 17] width 8 height 8
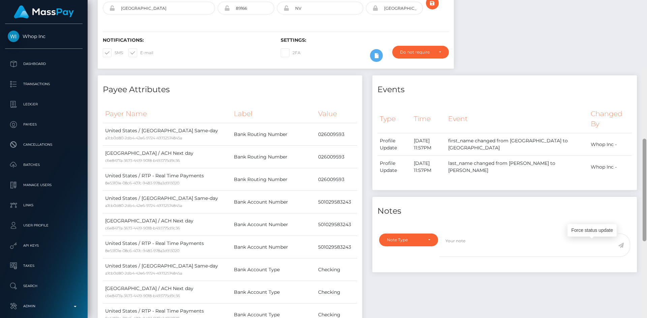
scroll to position [0, 0]
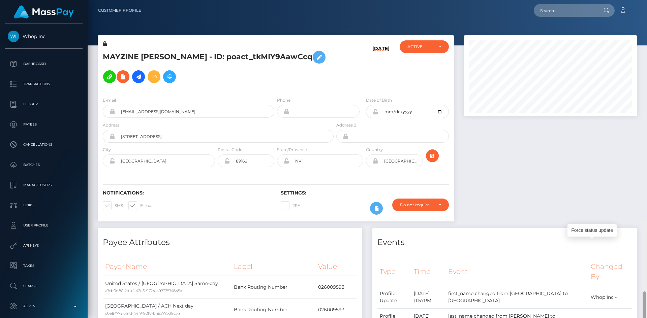
drag, startPoint x: 645, startPoint y: 230, endPoint x: 644, endPoint y: -16, distance: 246.2
click at [644, 0] on html "Whop Inc Dashboard Transactions Ledger Payees Cancellations Links" at bounding box center [323, 159] width 647 height 318
click at [564, 11] on input "text" at bounding box center [564, 10] width 63 height 13
paste input "pout_J1GRFmcNkNnRP"
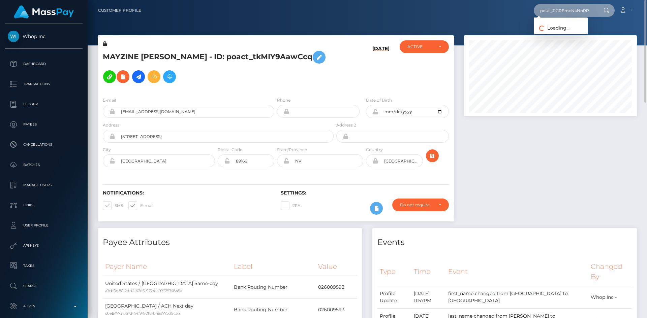
type input "pout_J1GRFmcNkNnRP"
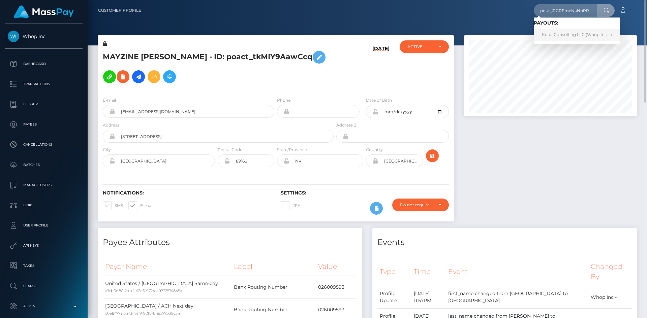
click at [570, 33] on link "Koda Consulting LLC (Whop Inc - )" at bounding box center [576, 35] width 86 height 12
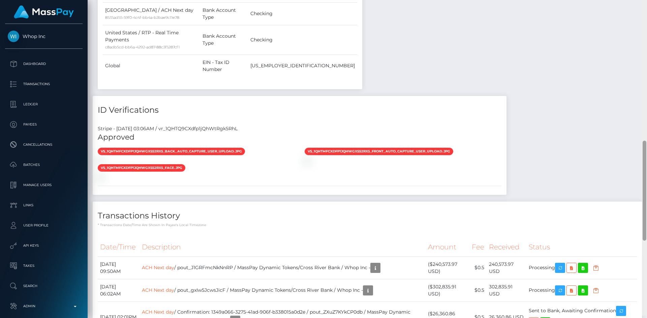
scroll to position [462, 0]
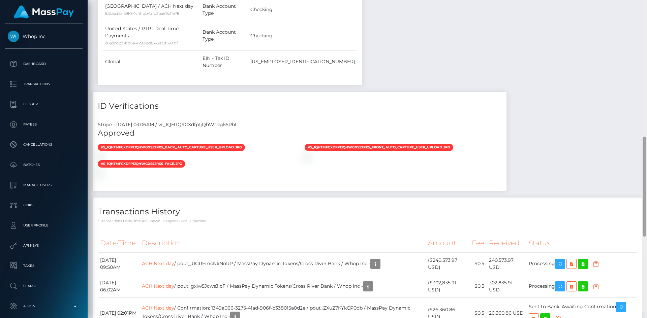
drag, startPoint x: 644, startPoint y: 88, endPoint x: 564, endPoint y: 221, distance: 155.1
click at [645, 213] on div at bounding box center [644, 187] width 4 height 100
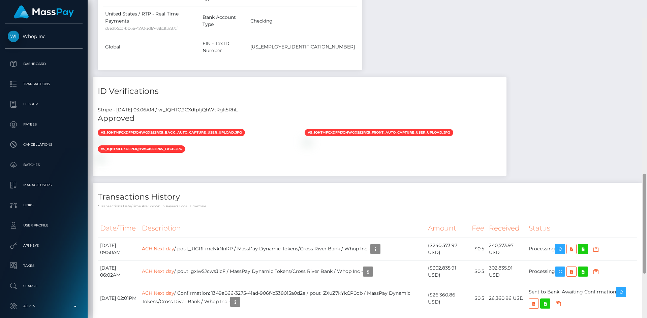
scroll to position [693, 0]
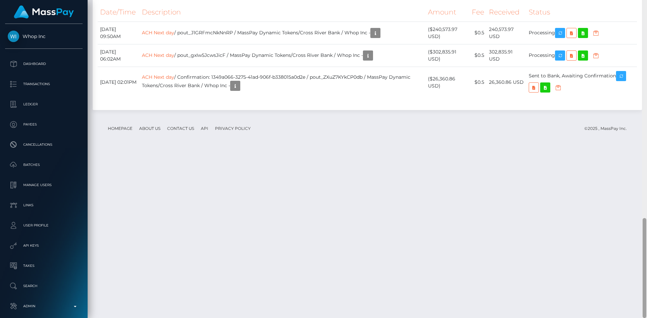
drag, startPoint x: 645, startPoint y: 164, endPoint x: 643, endPoint y: 291, distance: 127.0
click at [643, 291] on div at bounding box center [644, 268] width 4 height 100
click at [562, 60] on icon "button" at bounding box center [560, 56] width 8 height 8
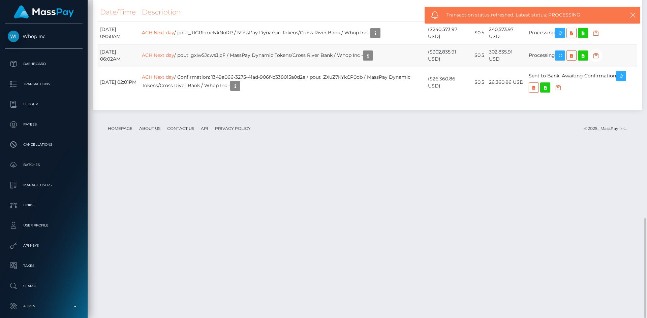
click at [180, 67] on td "ACH Next day / pout_gxIw5JcwsJicF / MassPay Dynamic Tokens/Cross River Bank / W…" at bounding box center [282, 55] width 286 height 23
click at [174, 58] on link "ACH Next day" at bounding box center [158, 55] width 32 height 6
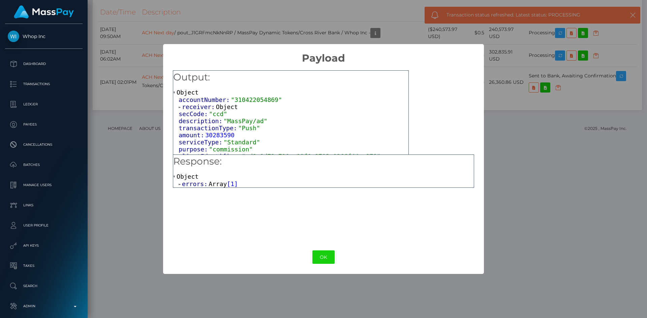
click at [208, 183] on span "Array" at bounding box center [217, 184] width 18 height 7
click at [213, 193] on span "Object" at bounding box center [207, 191] width 22 height 7
click at [325, 260] on button "OK" at bounding box center [323, 258] width 22 height 14
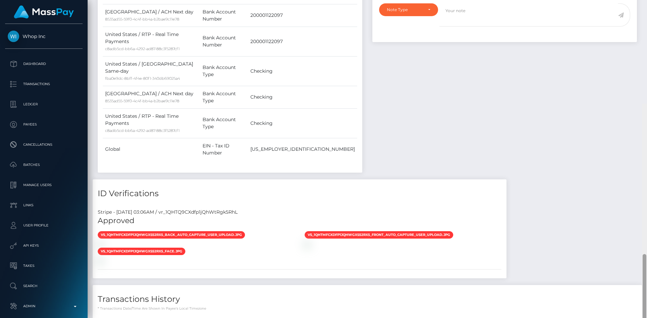
scroll to position [0, 0]
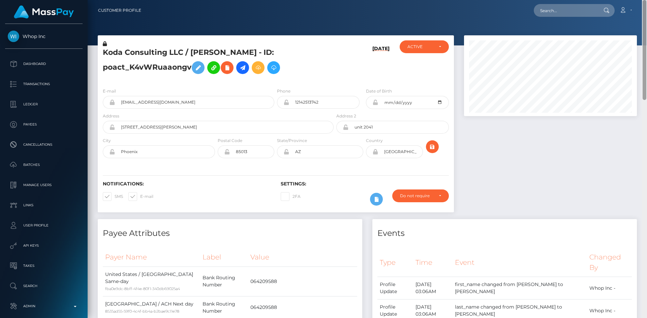
drag, startPoint x: 645, startPoint y: 228, endPoint x: 646, endPoint y: -29, distance: 257.3
click at [646, 0] on html "Whop Inc Dashboard Transactions Ledger Payees Cancellations Links" at bounding box center [323, 159] width 647 height 318
click at [434, 148] on icon "submit" at bounding box center [432, 147] width 8 height 8
click at [434, 145] on icon "submit" at bounding box center [432, 147] width 8 height 8
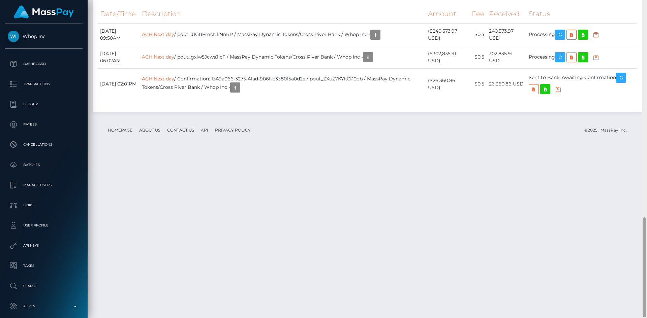
scroll to position [693, 0]
click at [646, 276] on div at bounding box center [644, 159] width 5 height 318
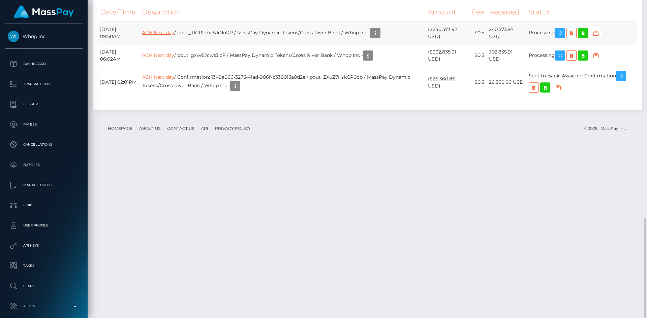
click at [174, 35] on link "ACH Next day" at bounding box center [158, 32] width 32 height 6
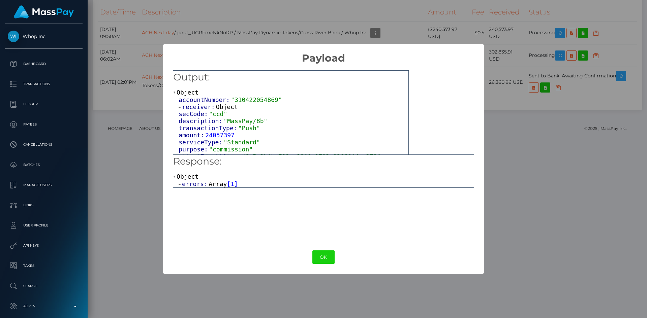
click at [212, 183] on span "Array" at bounding box center [217, 184] width 18 height 7
click at [209, 191] on span "Object" at bounding box center [207, 191] width 22 height 7
click at [323, 258] on button "OK" at bounding box center [323, 258] width 22 height 14
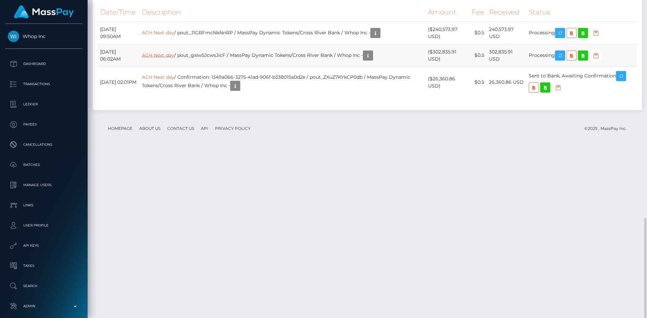
click at [174, 58] on link "ACH Next day" at bounding box center [158, 55] width 32 height 6
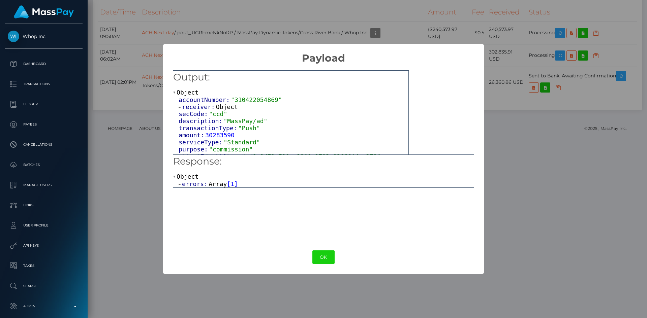
click at [204, 182] on span "errors:" at bounding box center [195, 184] width 27 height 7
click at [208, 194] on span "Object" at bounding box center [207, 191] width 22 height 7
drag, startPoint x: 331, startPoint y: 261, endPoint x: 322, endPoint y: 255, distance: 10.9
click at [329, 259] on button "OK" at bounding box center [323, 258] width 22 height 14
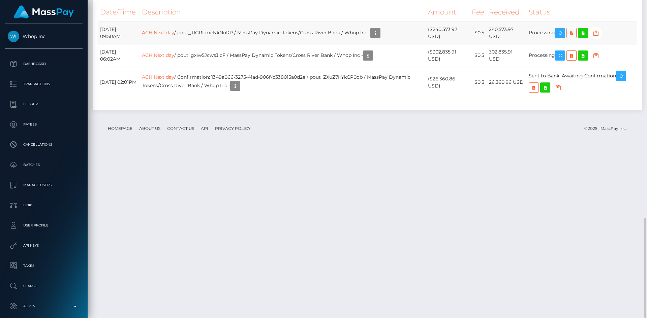
click at [236, 44] on td "ACH Next day / pout_J1GRFmcNkNnRP / MassPay Dynamic Tokens/Cross River Bank / W…" at bounding box center [282, 33] width 286 height 23
copy td "ACH Next day / pout_J1GRFmcNkNnRP / MassPay Dynamic Tokens/Cross River Bank / W…"
click at [201, 67] on td "ACH Next day / pout_gxIw5JcwsJicF / MassPay Dynamic Tokens/Cross River Bank / W…" at bounding box center [282, 55] width 286 height 23
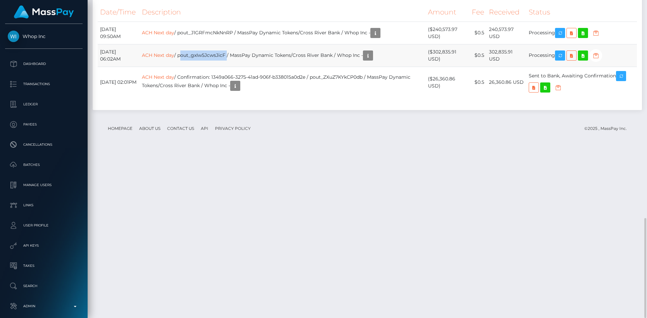
click at [201, 67] on td "ACH Next day / pout_gxIw5JcwsJicF / MassPay Dynamic Tokens/Cross River Bank / W…" at bounding box center [282, 55] width 286 height 23
copy td "ACH Next day / pout_gxIw5JcwsJicF / MassPay Dynamic Tokens/Cross River Bank / W…"
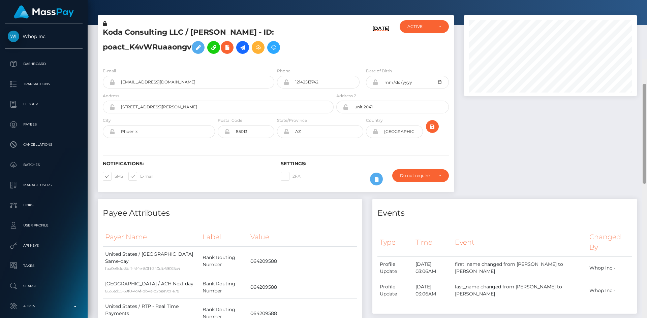
scroll to position [0, 0]
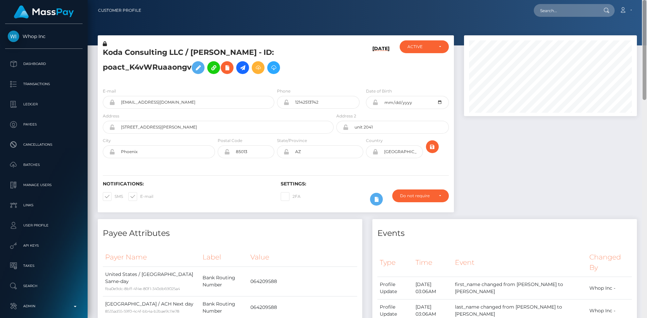
drag, startPoint x: 643, startPoint y: 287, endPoint x: 642, endPoint y: 44, distance: 242.8
click at [642, 44] on div at bounding box center [644, 50] width 4 height 100
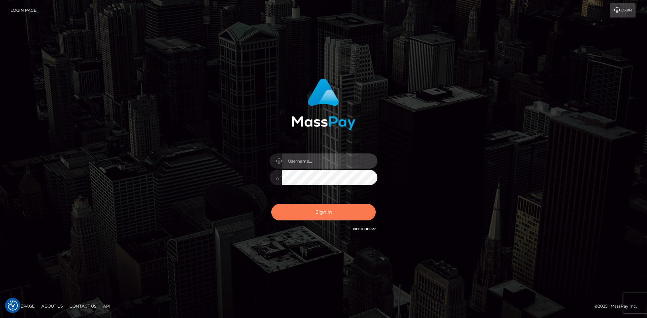
type input "alexstef"
click at [339, 212] on button "Sign in" at bounding box center [323, 212] width 104 height 17
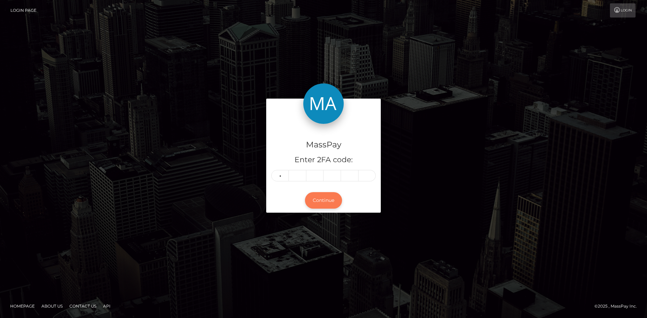
type input "0"
type input "7"
type input "4"
type input "3"
type input "5"
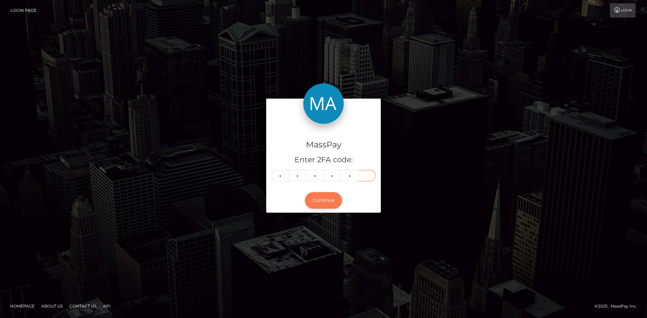
type input "3"
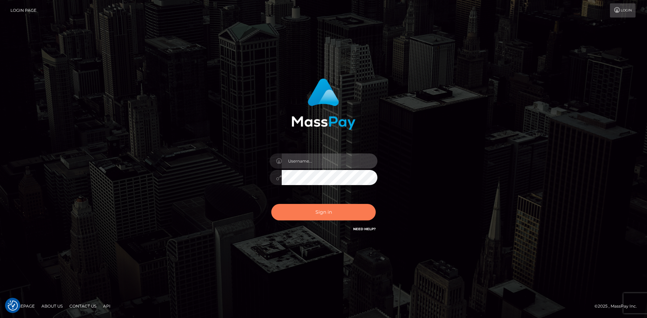
type input "alexstef"
click at [333, 209] on button "Sign in" at bounding box center [323, 212] width 104 height 17
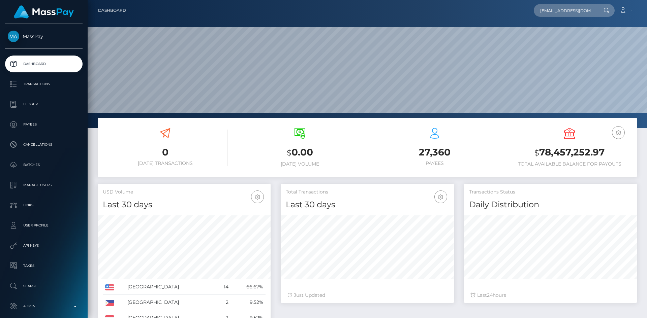
scroll to position [120, 173]
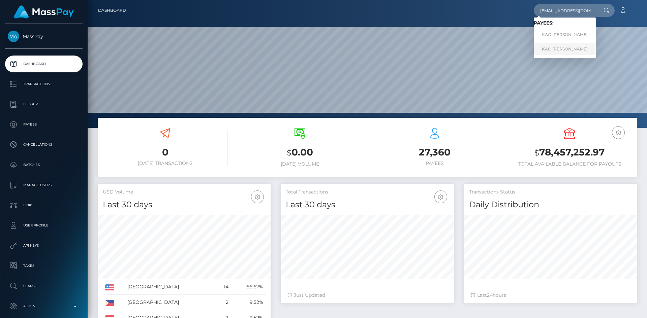
type input "[EMAIL_ADDRESS][DOMAIN_NAME]"
click at [561, 48] on link "KAO [PERSON_NAME]" at bounding box center [564, 49] width 62 height 12
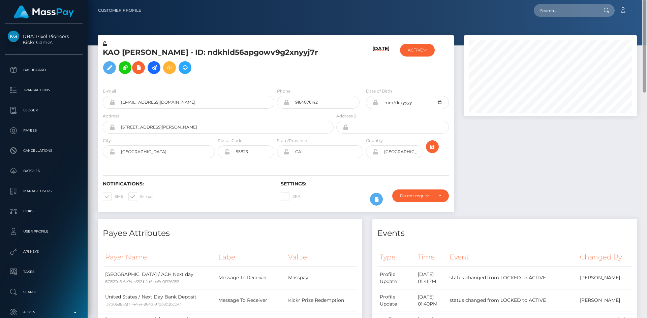
click at [638, 19] on div "Customer Profile Loading... Loading..." at bounding box center [367, 159] width 559 height 318
click at [552, 6] on input "text" at bounding box center [564, 10] width 63 height 13
paste input "7206c92b-86bc-11ef-bffc-023637c80859"
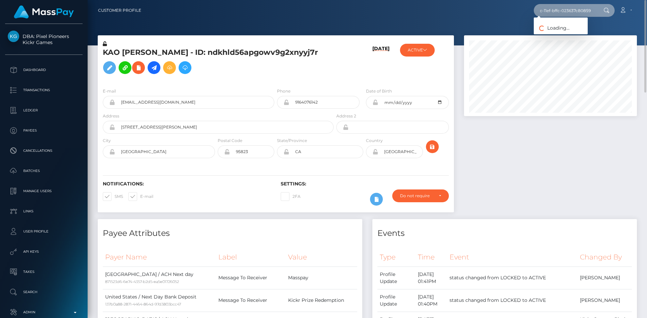
type input "7206c92b-86bc-11ef-bffc-023637c80859"
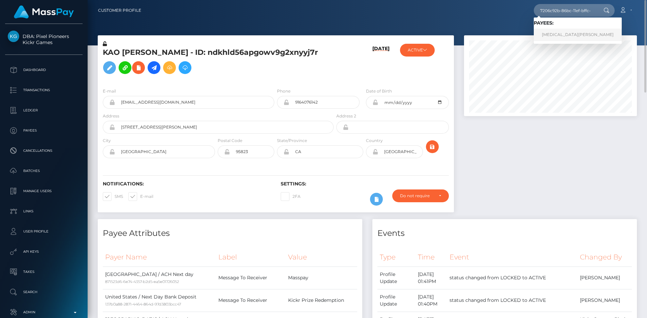
click at [549, 38] on link "Yasmin Araújo" at bounding box center [577, 35] width 88 height 12
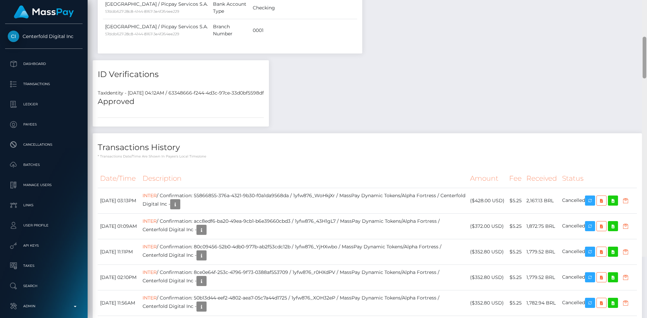
scroll to position [809, 0]
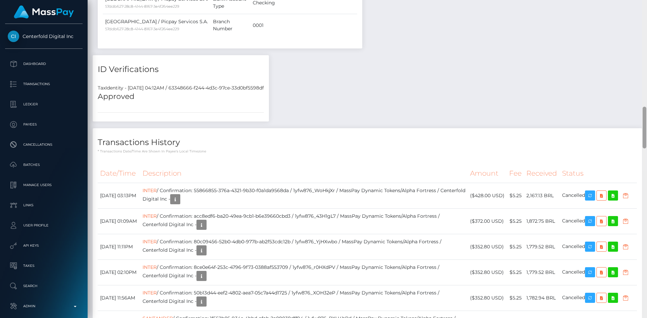
click at [638, 133] on div "Customer Profile Loading... Loading..." at bounding box center [367, 159] width 559 height 318
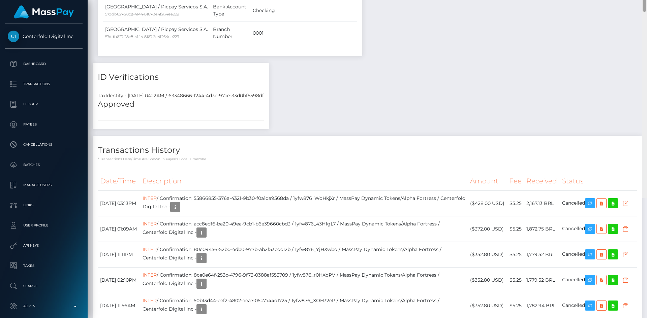
scroll to position [832, 0]
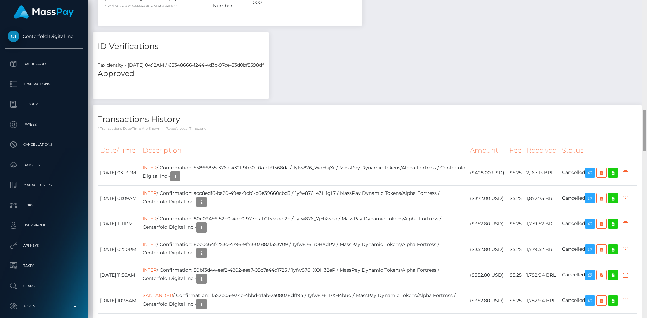
click at [645, 119] on div at bounding box center [644, 131] width 4 height 42
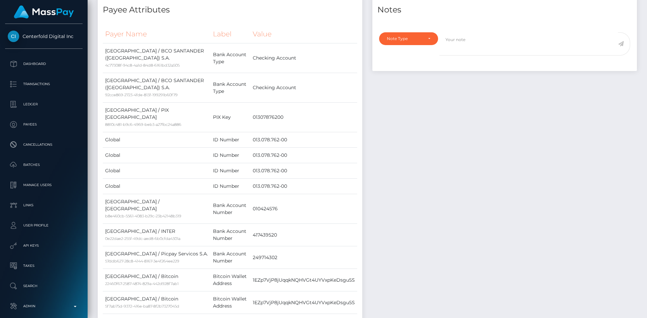
scroll to position [0, 0]
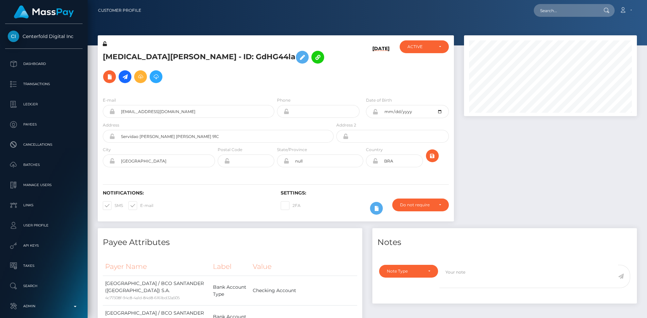
drag, startPoint x: 646, startPoint y: 138, endPoint x: 637, endPoint y: -19, distance: 157.2
click at [637, 0] on html "Centerfold Digital Inc Dashboard Transactions Ledger Payees" at bounding box center [323, 159] width 647 height 318
click at [578, 8] on input "text" at bounding box center [564, 10] width 63 height 13
paste input "[EMAIL_ADDRESS][DOMAIN_NAME]"
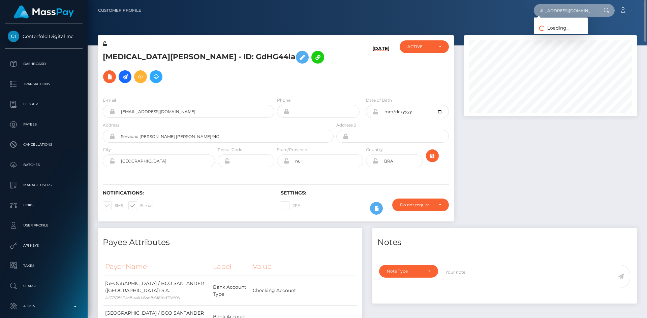
type input "[EMAIL_ADDRESS][DOMAIN_NAME]"
click at [565, 34] on link "Madeline Kaye Cullen" at bounding box center [560, 35] width 54 height 12
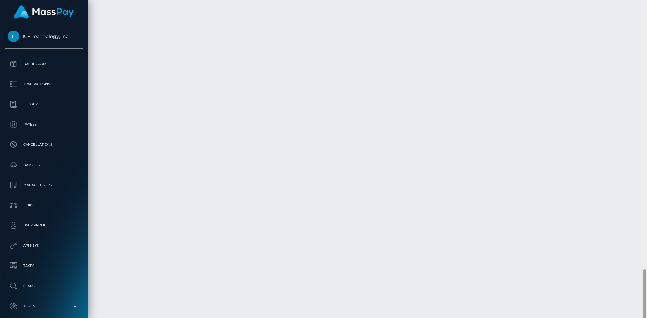
scroll to position [1715, 0]
drag, startPoint x: 645, startPoint y: 51, endPoint x: 624, endPoint y: 303, distance: 253.8
click at [631, 311] on div "Customer Profile Loading... Loading..." at bounding box center [367, 159] width 559 height 318
drag, startPoint x: 270, startPoint y: 225, endPoint x: 438, endPoint y: 235, distance: 169.1
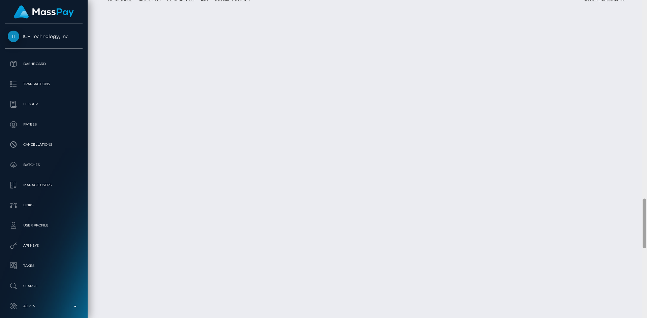
scroll to position [1715, 0]
drag, startPoint x: 643, startPoint y: 283, endPoint x: 640, endPoint y: 305, distance: 22.1
click at [640, 305] on div "Customer Profile Loading... Loading..." at bounding box center [367, 159] width 559 height 318
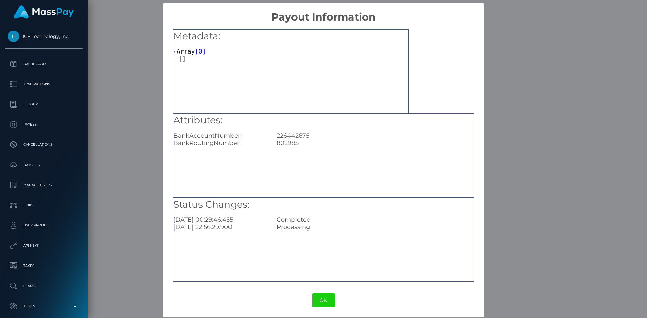
click at [292, 136] on div "226442675" at bounding box center [374, 135] width 207 height 7
copy div "226442675"
click at [322, 299] on button "OK" at bounding box center [323, 301] width 22 height 14
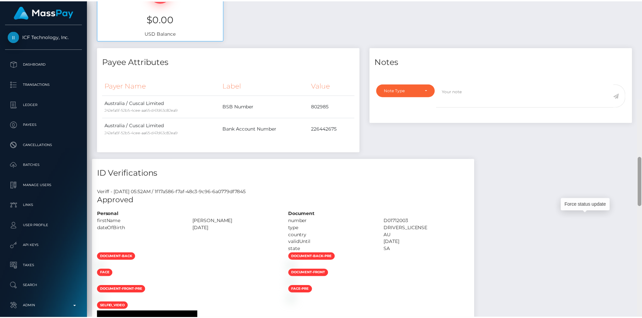
scroll to position [0, 0]
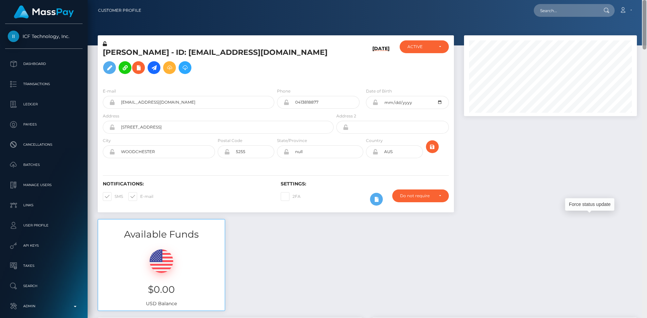
drag, startPoint x: 643, startPoint y: 274, endPoint x: 646, endPoint y: -23, distance: 296.7
click at [646, 0] on html "ICF Technology, Inc. Dashboard Transactions Ledger Payees Batches" at bounding box center [323, 159] width 647 height 318
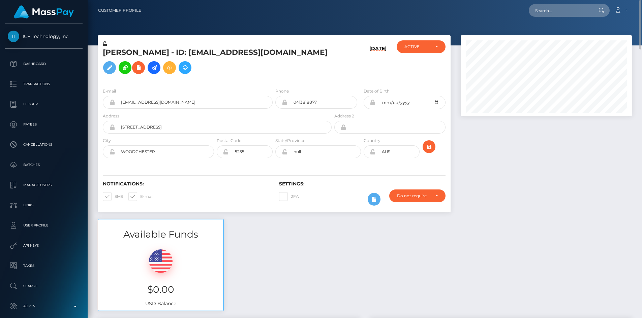
scroll to position [336706, 336616]
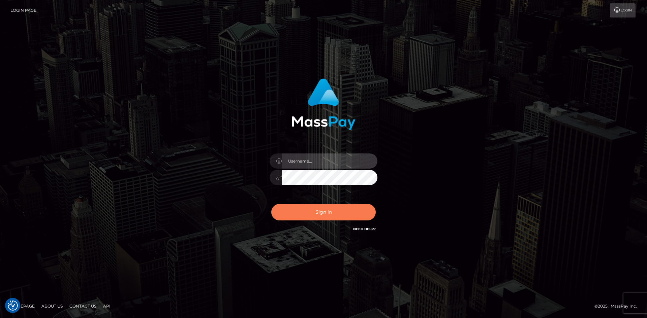
type input "alexstef"
click at [311, 213] on button "Sign in" at bounding box center [323, 212] width 104 height 17
type input "alexstef"
click at [311, 213] on button "Sign in" at bounding box center [323, 212] width 104 height 17
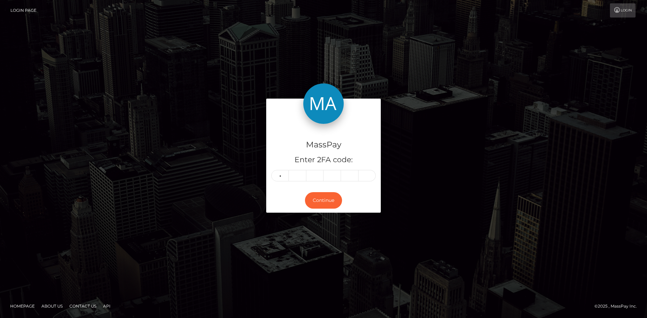
type input "3"
type input "0"
type input "4"
type input "6"
type input "1"
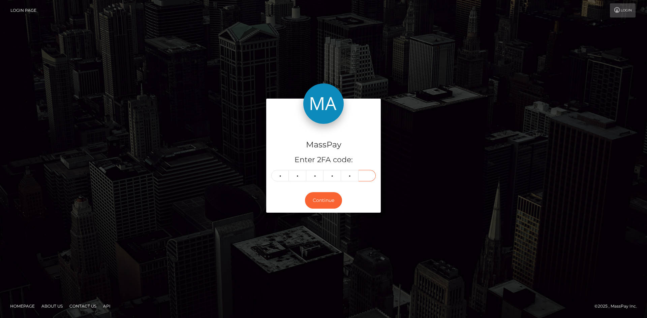
type input "7"
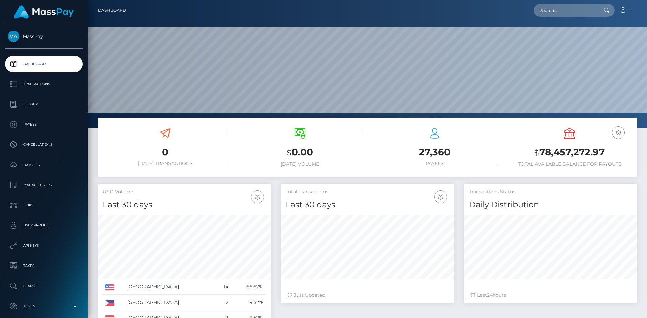
scroll to position [120, 173]
click at [567, 7] on input "text" at bounding box center [564, 10] width 63 height 13
paste input "PY62027235"
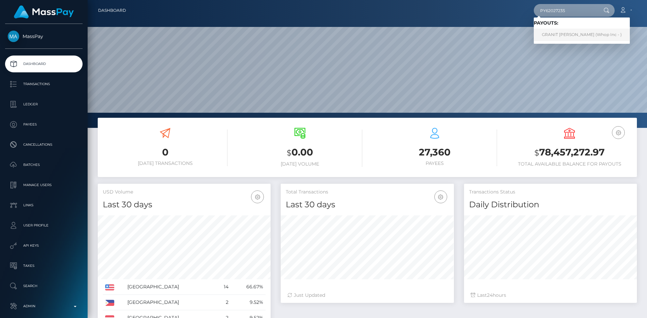
type input "PY62027235"
click at [577, 38] on link "GRANIT SPAHIU (Whop Inc - )" at bounding box center [581, 35] width 96 height 12
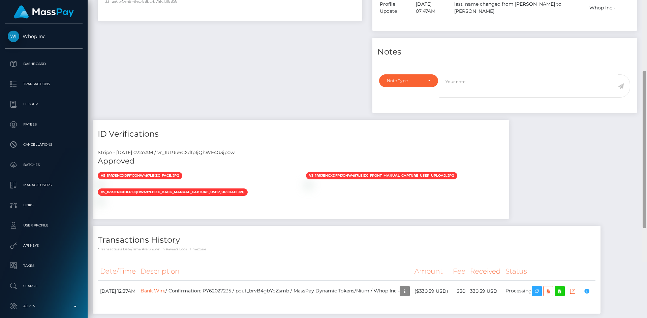
scroll to position [324, 0]
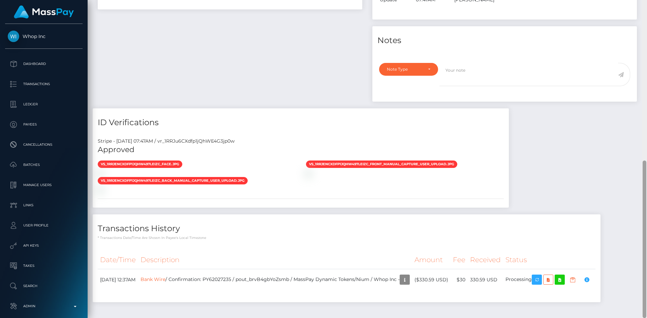
drag, startPoint x: 645, startPoint y: 84, endPoint x: 628, endPoint y: 257, distance: 173.6
click at [628, 257] on div "Customer Profile Loading... Loading..." at bounding box center [367, 159] width 559 height 318
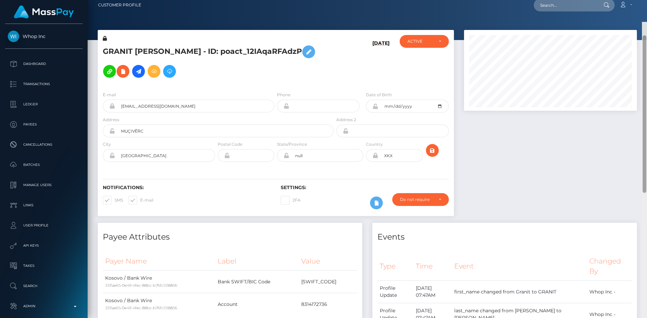
scroll to position [0, 0]
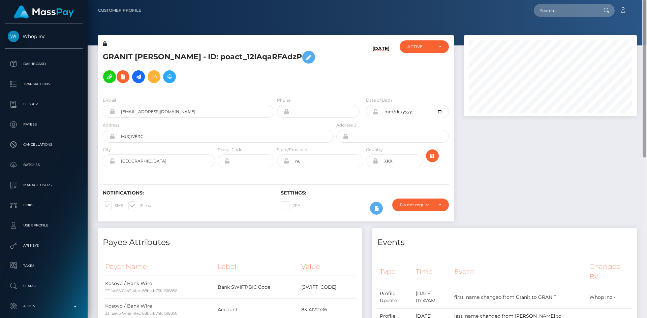
drag, startPoint x: 644, startPoint y: 250, endPoint x: 644, endPoint y: 71, distance: 178.5
click at [644, 71] on div at bounding box center [644, 79] width 4 height 158
drag, startPoint x: 562, startPoint y: 15, endPoint x: 505, endPoint y: 15, distance: 57.3
click at [562, 14] on input "text" at bounding box center [564, 10] width 63 height 13
paste input "101380900"
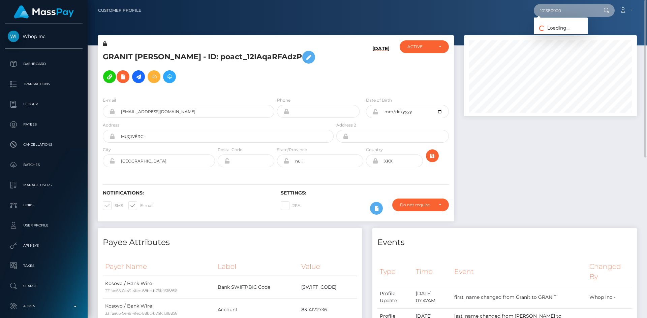
type input "101380900"
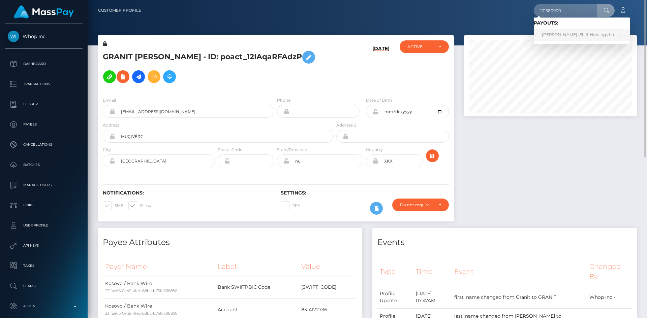
click at [567, 33] on link "PATRICIA ANEEGE (Shift Holdings Ltd. - )" at bounding box center [581, 35] width 96 height 12
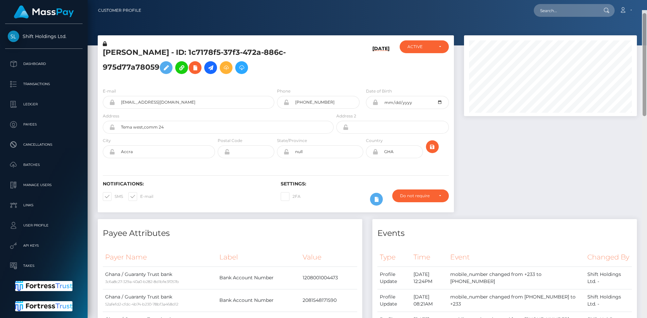
drag, startPoint x: 643, startPoint y: 85, endPoint x: 636, endPoint y: 5, distance: 80.5
click at [643, 4] on div "Customer Profile Loading... Loading..." at bounding box center [367, 159] width 559 height 318
click at [557, 10] on input "text" at bounding box center [564, 10] width 63 height 13
paste input "jeremyphilippe80@gmail.com"
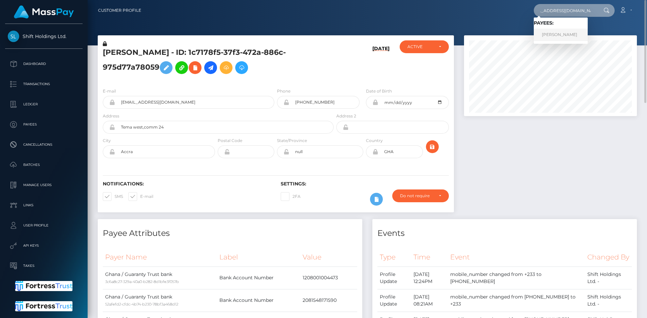
type input "jeremyphilippe80@gmail.com"
click at [567, 35] on link "DANILO PERUCCA" at bounding box center [560, 35] width 54 height 12
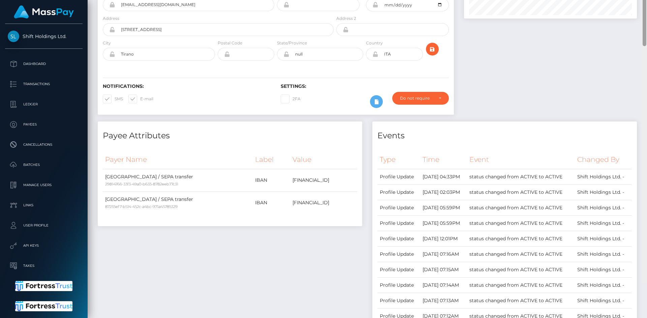
scroll to position [5, 0]
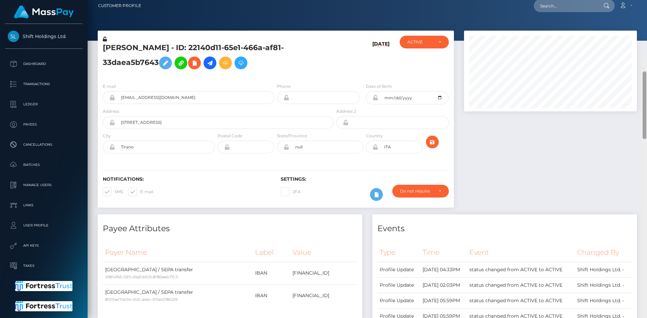
click at [621, 42] on div "Customer Profile Loading... Loading..." at bounding box center [367, 159] width 559 height 318
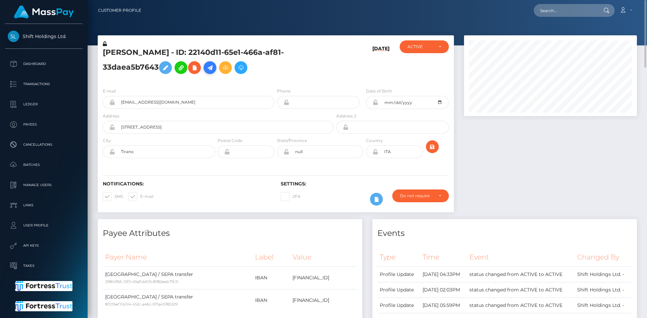
click at [214, 68] on icon at bounding box center [210, 68] width 8 height 8
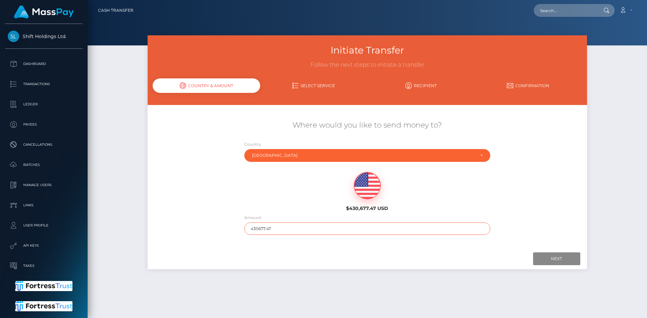
click at [312, 226] on input "430677.47" at bounding box center [367, 229] width 246 height 12
type input "50"
click at [555, 262] on input "Next" at bounding box center [556, 259] width 47 height 13
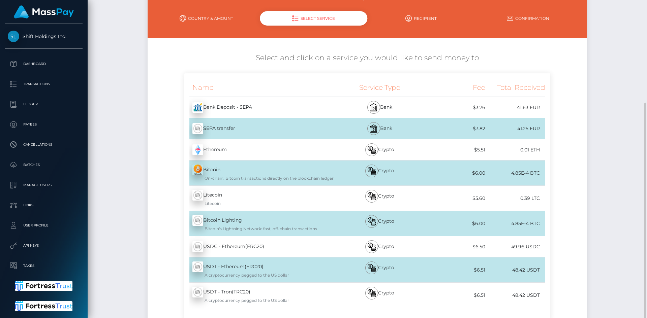
scroll to position [135, 0]
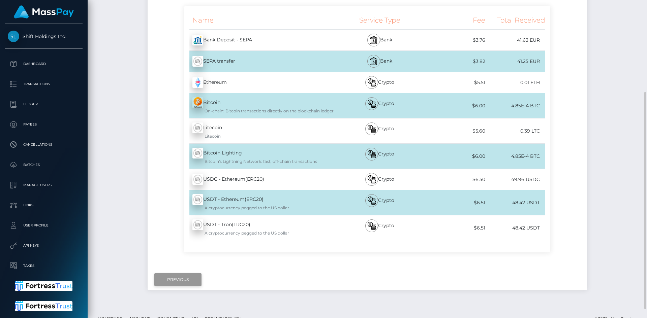
click at [178, 279] on input "Previous" at bounding box center [177, 279] width 47 height 13
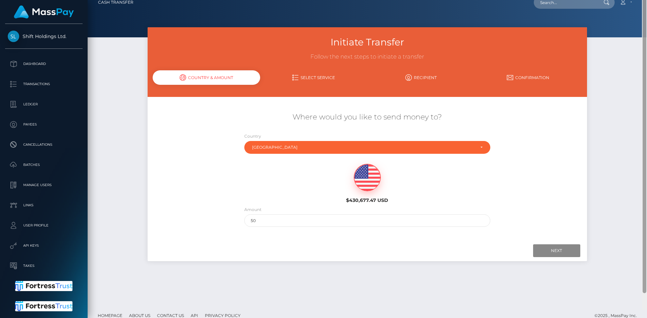
scroll to position [0, 0]
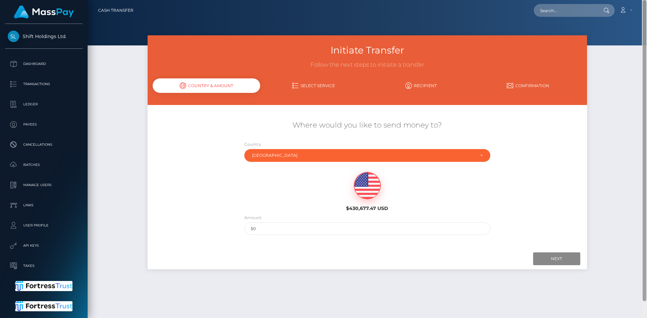
drag, startPoint x: 645, startPoint y: 166, endPoint x: 575, endPoint y: 37, distance: 146.8
click at [629, 52] on div "Cash Transfer Loading... Loading..." at bounding box center [367, 159] width 559 height 318
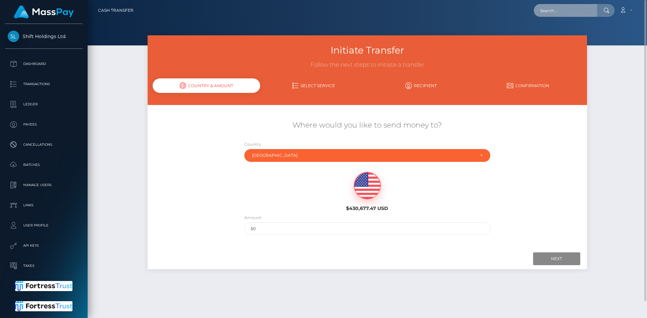
click at [550, 6] on input "text" at bounding box center [564, 10] width 63 height 13
paste input "[EMAIL_ADDRESS][DOMAIN_NAME]"
type input "[EMAIL_ADDRESS][DOMAIN_NAME]"
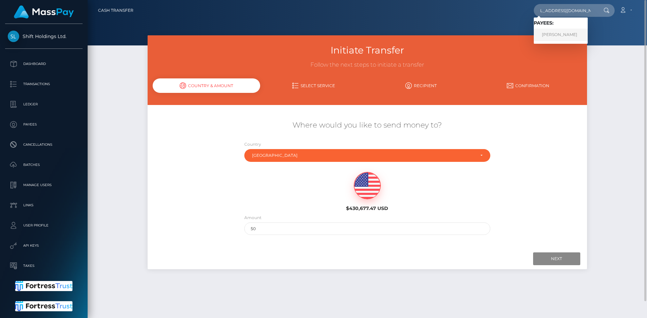
click at [569, 34] on link "DANILO PERUCCA" at bounding box center [560, 35] width 54 height 12
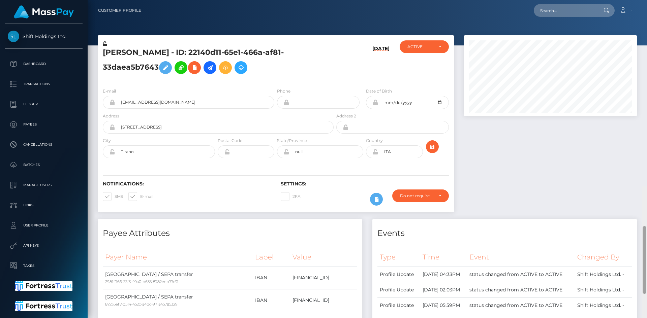
click at [620, 24] on div "Customer Profile Loading... Loading..." at bounding box center [367, 159] width 559 height 318
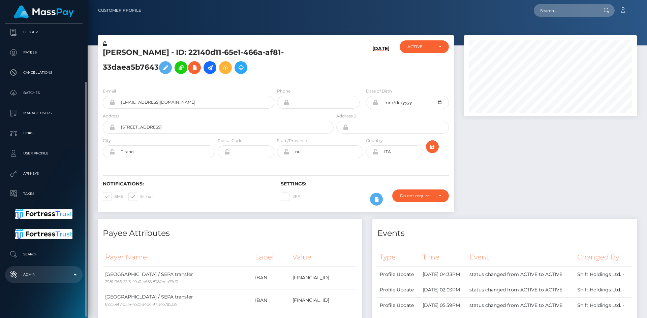
click at [59, 274] on p "Admin" at bounding box center [44, 275] width 72 height 10
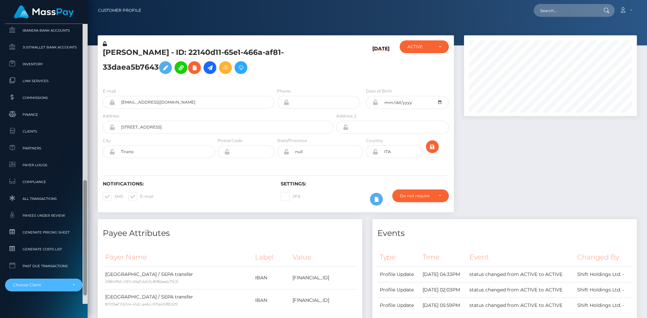
scroll to position [441, 0]
drag, startPoint x: 85, startPoint y: 131, endPoint x: 79, endPoint y: 290, distance: 158.7
click at [79, 290] on div "Shift Holdings Ltd. Dashboard Transactions Ledger Payees Cancellations Batches" at bounding box center [44, 170] width 88 height 293
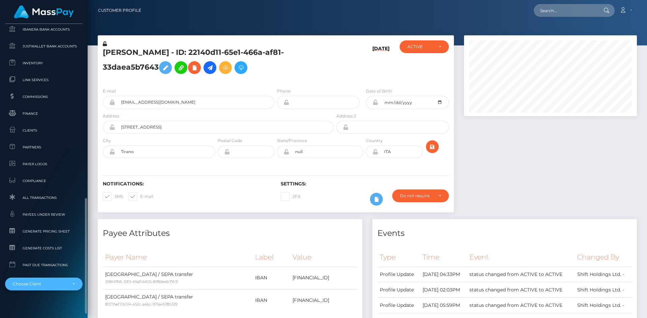
click at [67, 283] on div "Choose Client" at bounding box center [40, 284] width 54 height 5
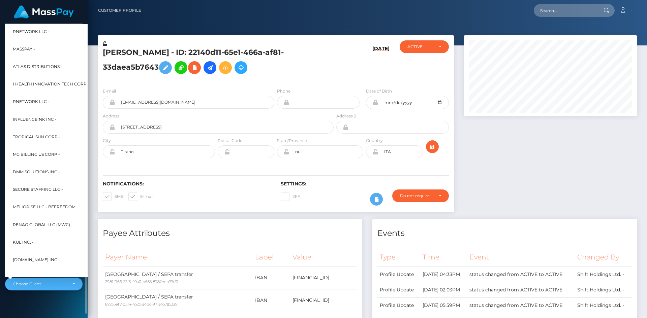
scroll to position [325, 0]
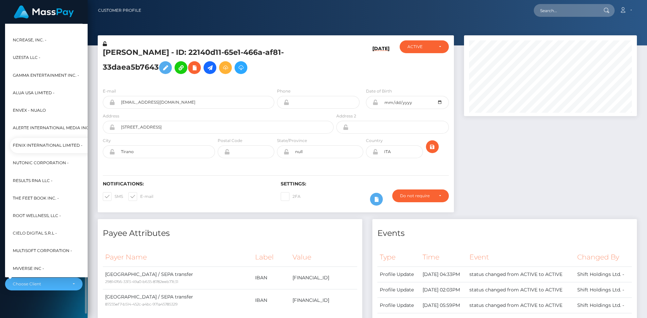
click at [30, 147] on span "Fenix International Limited -" at bounding box center [48, 145] width 70 height 9
select select "26"
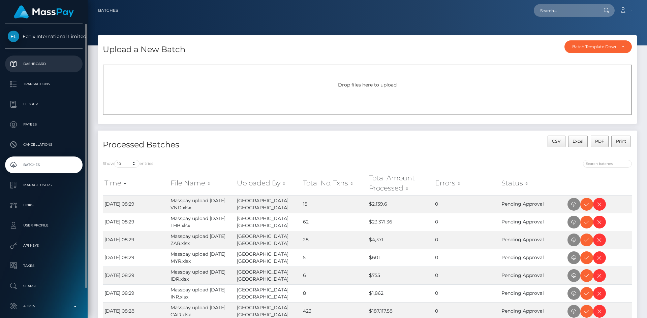
click at [56, 65] on p "Dashboard" at bounding box center [44, 64] width 72 height 10
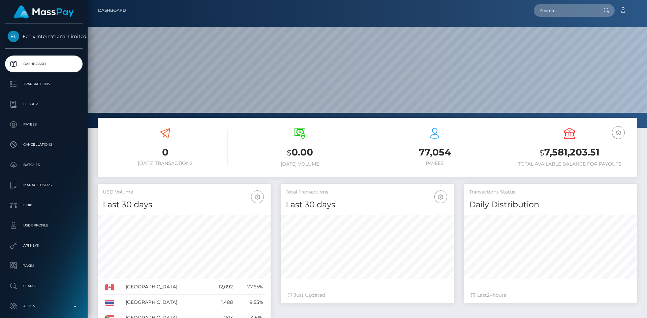
scroll to position [120, 173]
click at [551, 15] on input "text" at bounding box center [564, 10] width 63 height 13
paste input "123272"
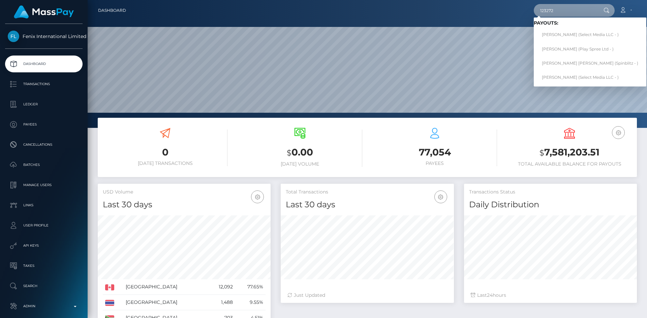
click at [566, 14] on input "123272" at bounding box center [564, 10] width 63 height 13
paste input "gleiiimaciel@icloud.com"
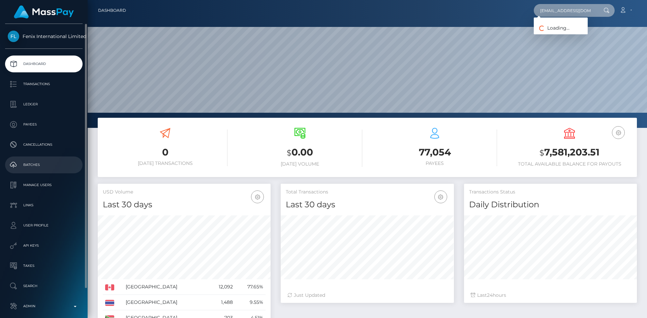
type input "gleiiimaciel@icloud.com"
click at [42, 164] on p "Batches" at bounding box center [44, 165] width 72 height 10
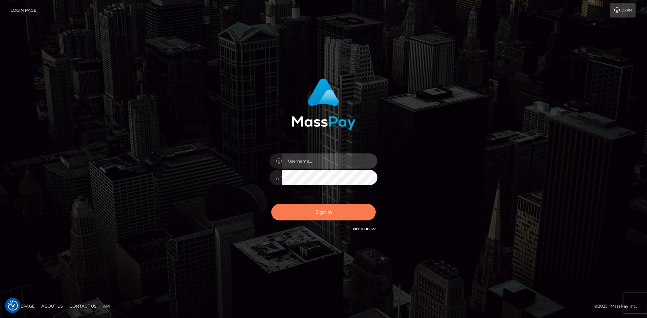
type input "alexstef"
click at [315, 210] on button "Sign in" at bounding box center [323, 212] width 104 height 17
type input "alexstef"
click at [308, 209] on button "Sign in" at bounding box center [323, 212] width 104 height 17
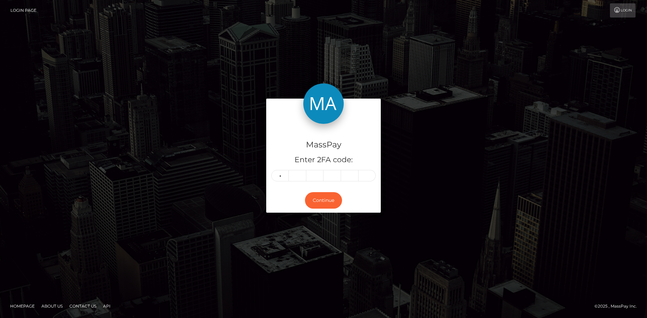
type input "0"
type input "3"
type input "7"
type input "1"
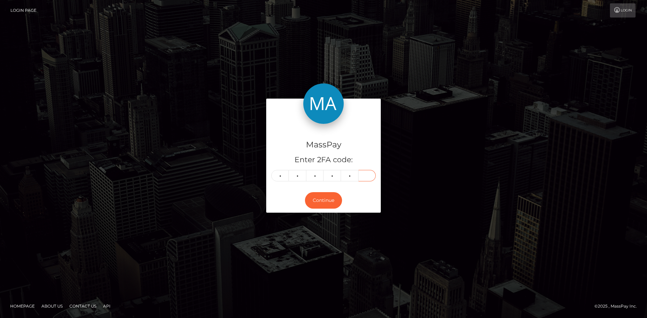
type input "2"
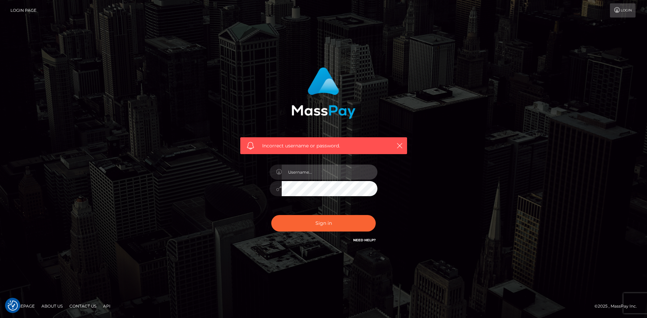
type input "alexstef"
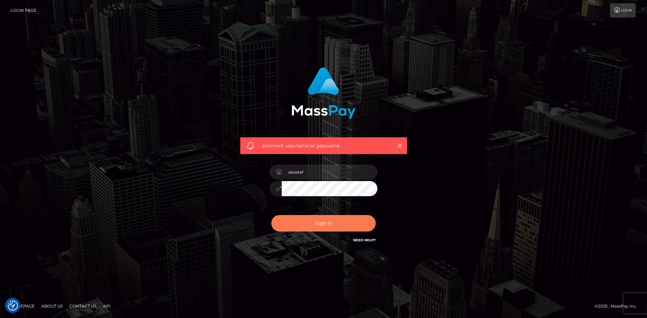
click at [350, 222] on button "Sign in" at bounding box center [323, 223] width 104 height 17
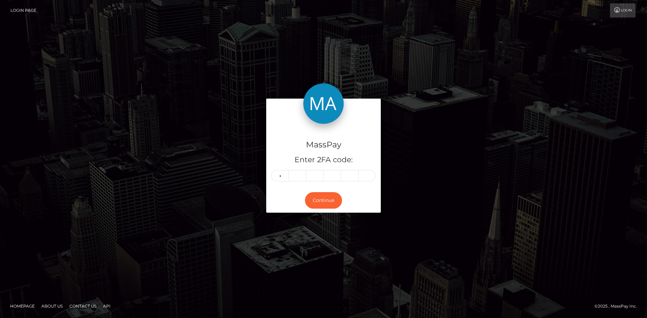
type input "3"
type input "2"
type input "0"
type input "1"
type input "7"
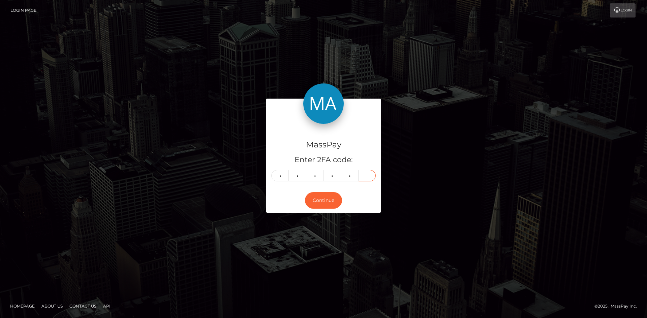
type input "8"
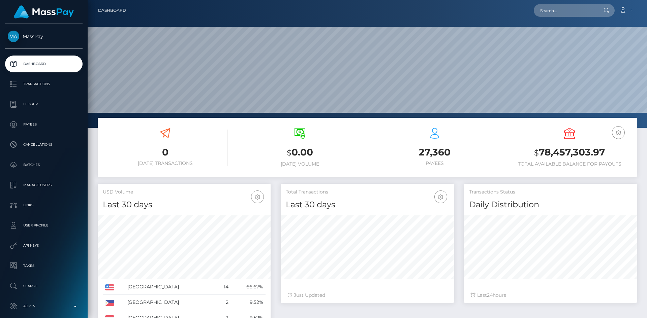
scroll to position [120, 173]
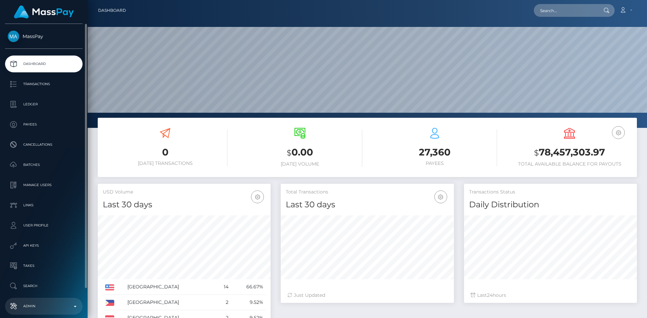
click at [55, 307] on p "Admin" at bounding box center [44, 306] width 72 height 10
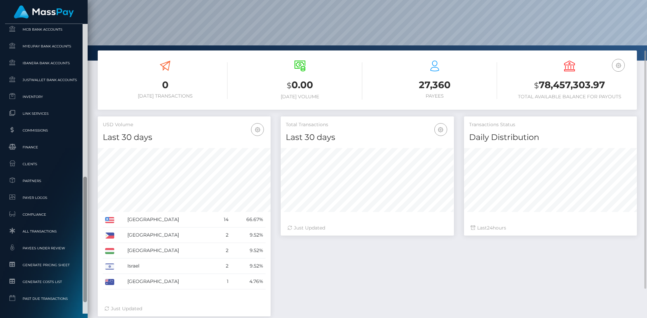
scroll to position [390, 0]
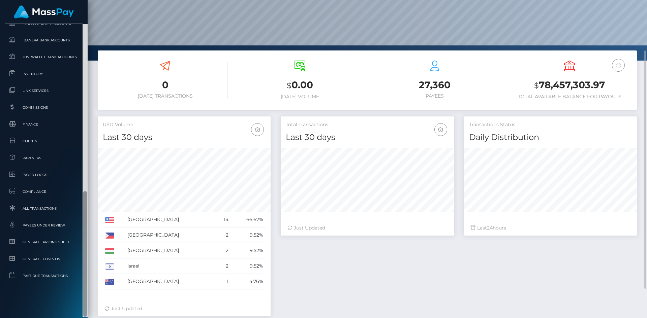
drag, startPoint x: 85, startPoint y: 130, endPoint x: 89, endPoint y: 282, distance: 152.6
click at [89, 282] on div "MassPay Dashboard Transactions Ledger Payees 0 $" at bounding box center [323, 159] width 647 height 318
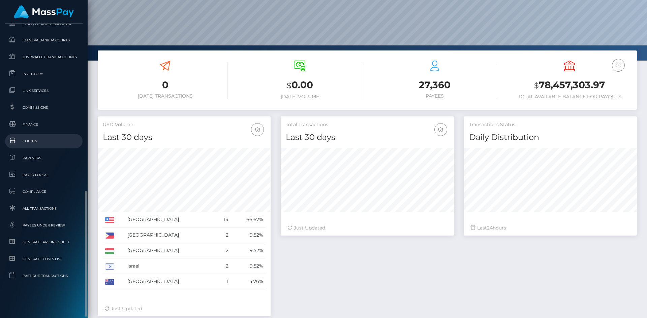
click at [53, 141] on span "Clients" at bounding box center [44, 141] width 72 height 8
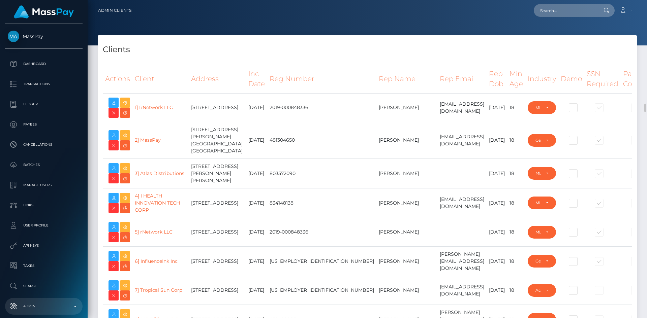
select select "223"
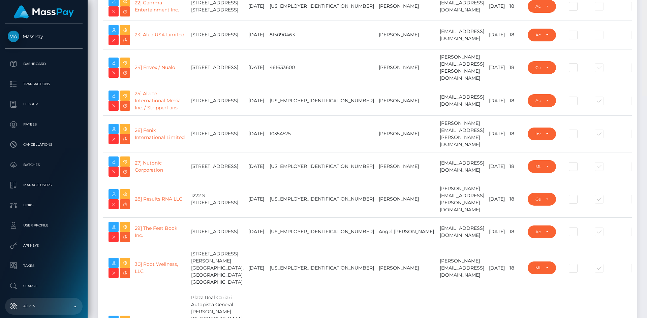
scroll to position [756, 0]
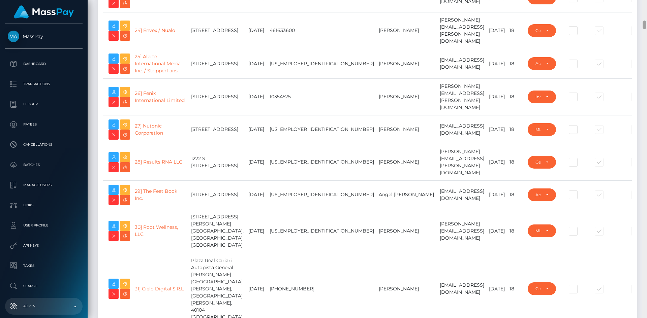
drag, startPoint x: 644, startPoint y: 8, endPoint x: 642, endPoint y: 26, distance: 18.0
click at [642, 26] on div at bounding box center [644, 159] width 5 height 318
click at [156, 103] on link "26] Fenix International Limited" at bounding box center [160, 96] width 50 height 13
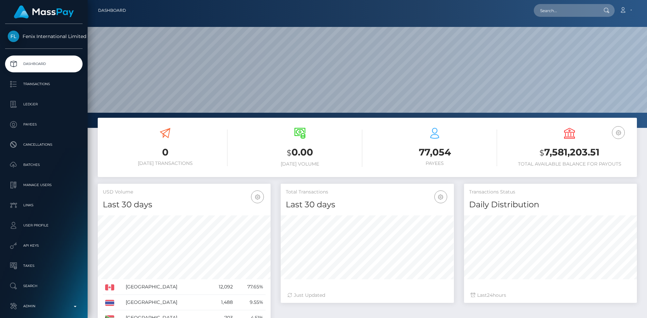
scroll to position [120, 173]
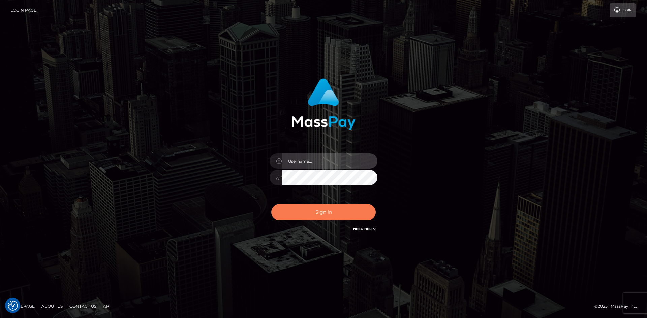
type input "alexstef"
click at [304, 210] on button "Sign in" at bounding box center [323, 212] width 104 height 17
type input "alexstef"
click at [300, 210] on button "Sign in" at bounding box center [323, 212] width 104 height 17
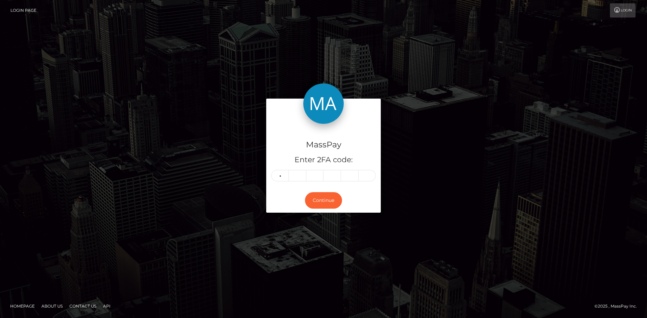
type input "6"
type input "0"
type input "3"
type input "1"
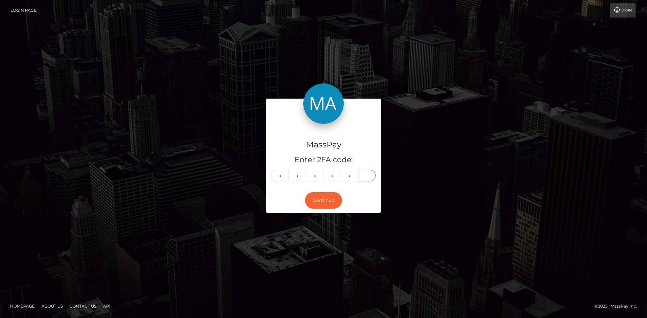
type input "0"
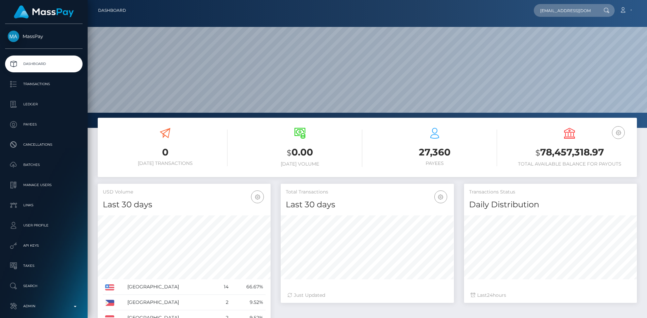
scroll to position [120, 173]
type input "[EMAIL_ADDRESS][DOMAIN_NAME]"
click at [559, 36] on link "樹[PERSON_NAME]" at bounding box center [561, 35] width 56 height 12
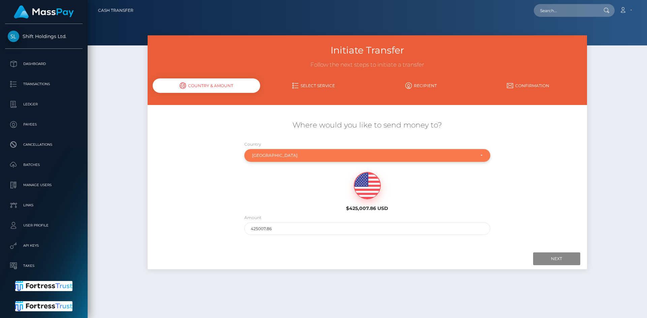
click at [295, 157] on div "Japan" at bounding box center [363, 155] width 223 height 5
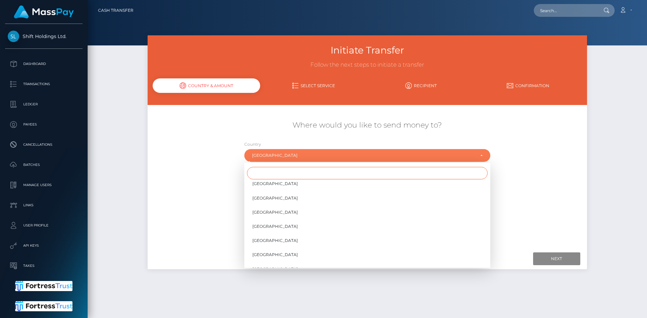
click at [287, 177] on input "Search" at bounding box center [367, 173] width 240 height 12
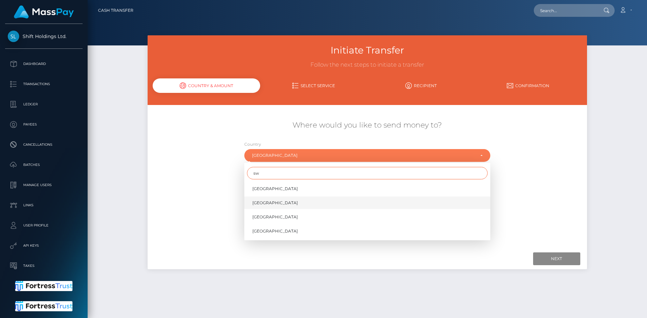
type input "sw"
click at [269, 203] on span "Swaziland" at bounding box center [274, 203] width 45 height 6
select select "SWZ"
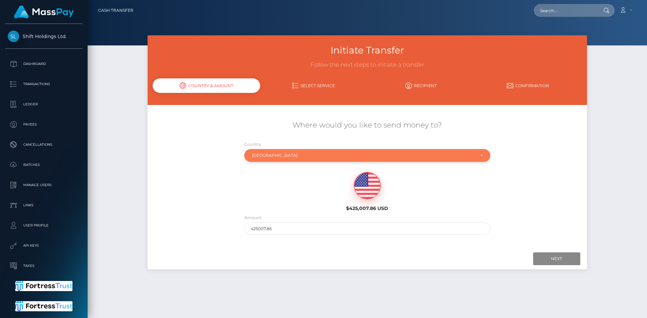
click at [302, 159] on div "Swaziland" at bounding box center [367, 155] width 246 height 13
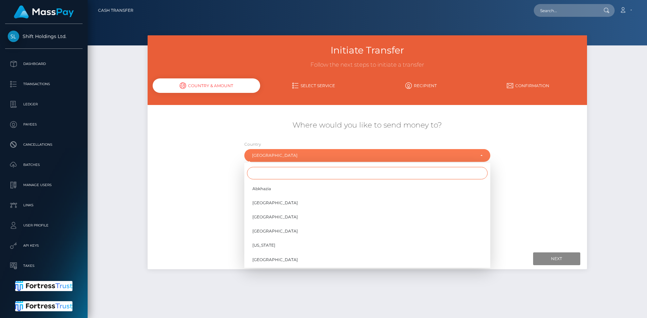
click at [295, 173] on input "Search" at bounding box center [367, 173] width 240 height 12
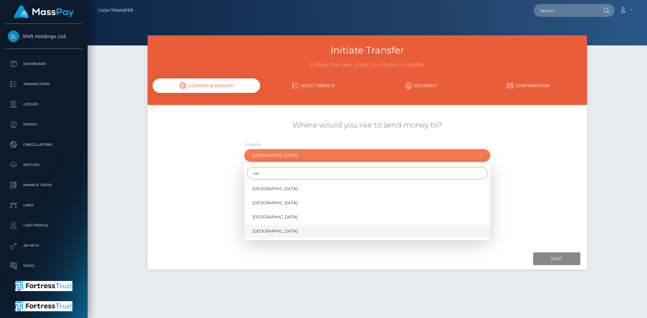
type input "sw"
click at [269, 234] on span "Switzerland" at bounding box center [274, 231] width 45 height 6
select select "CHE"
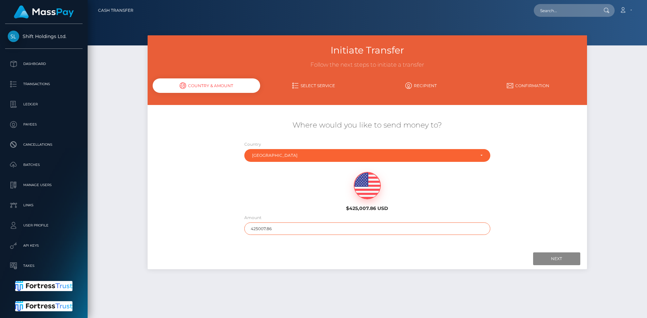
click at [288, 228] on input "425007.86" at bounding box center [367, 229] width 246 height 12
type input "200"
click at [545, 261] on input "Next" at bounding box center [556, 259] width 47 height 13
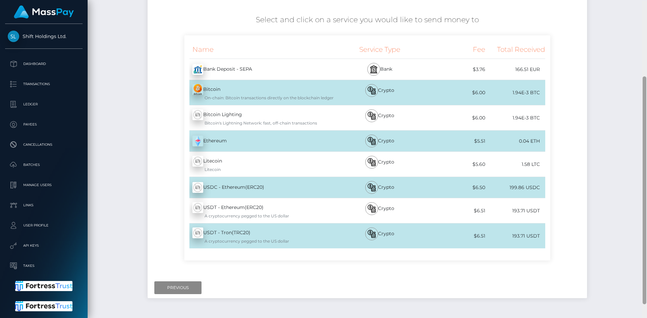
scroll to position [126, 0]
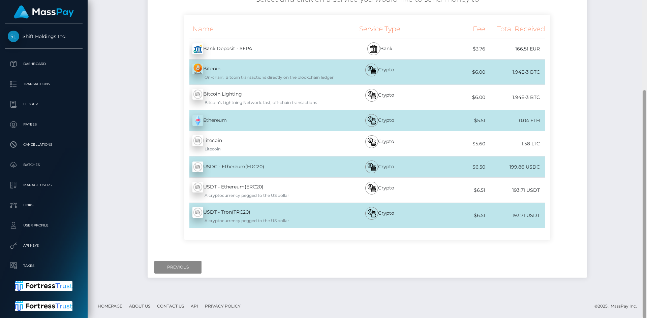
drag, startPoint x: 642, startPoint y: 47, endPoint x: 637, endPoint y: 151, distance: 103.8
click at [637, 151] on div "Cash Transfer Loading... Loading..." at bounding box center [367, 159] width 559 height 318
click at [182, 269] on input "Previous" at bounding box center [177, 267] width 47 height 13
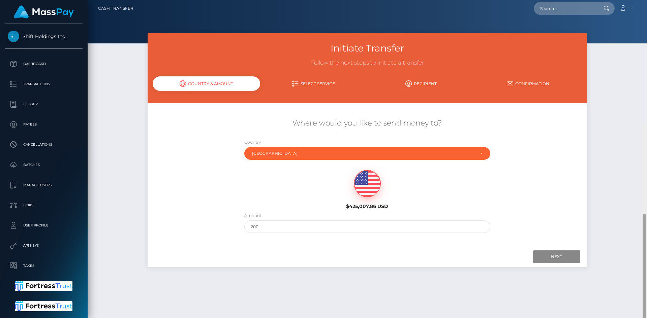
scroll to position [0, 0]
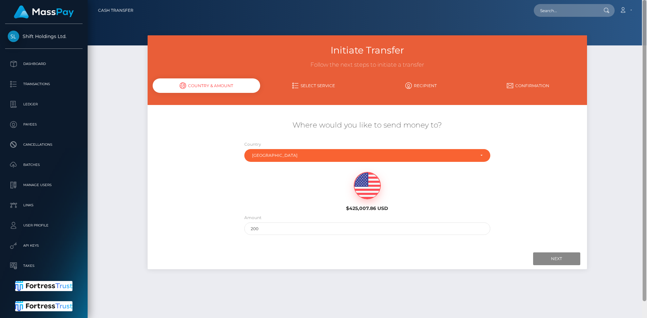
drag, startPoint x: 644, startPoint y: 178, endPoint x: 646, endPoint y: 28, distance: 150.2
click at [646, 28] on div at bounding box center [644, 159] width 5 height 318
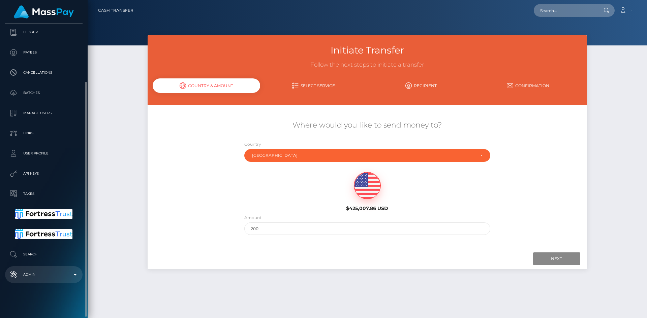
click at [46, 277] on p "Admin" at bounding box center [44, 275] width 72 height 10
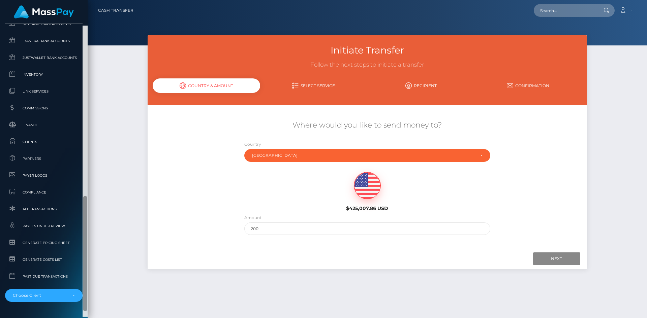
scroll to position [434, 0]
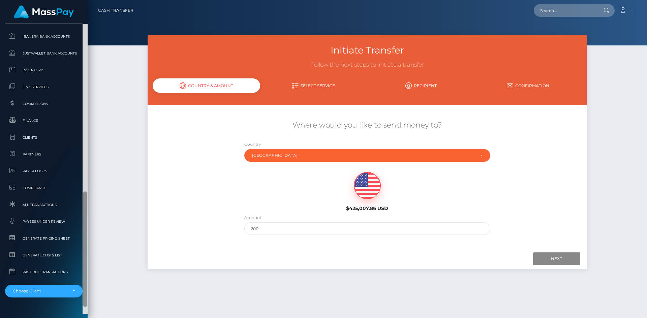
drag, startPoint x: 86, startPoint y: 189, endPoint x: 83, endPoint y: 278, distance: 89.3
click at [83, 278] on div at bounding box center [85, 250] width 4 height 116
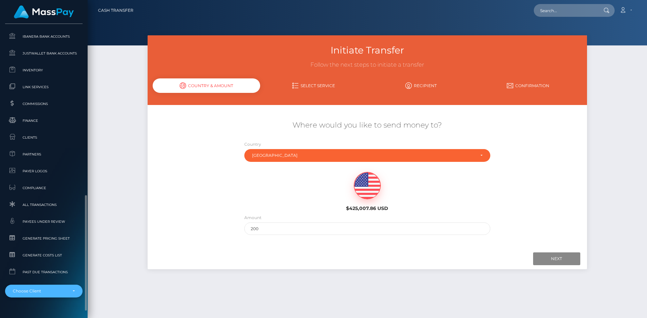
click at [57, 294] on div "Choose Client" at bounding box center [40, 291] width 54 height 5
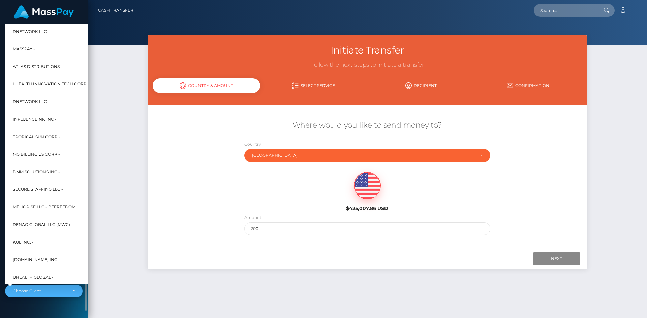
scroll to position [322, 0]
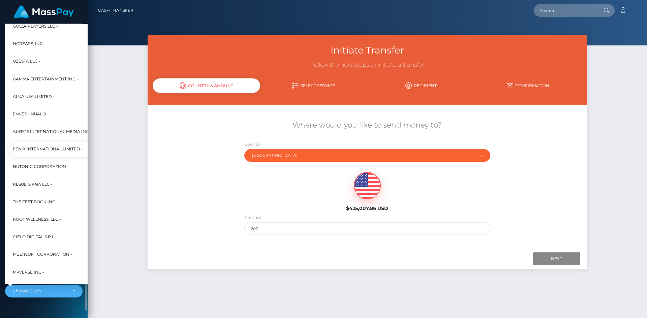
click at [53, 149] on span "Fenix International Limited -" at bounding box center [48, 149] width 70 height 9
select select "26"
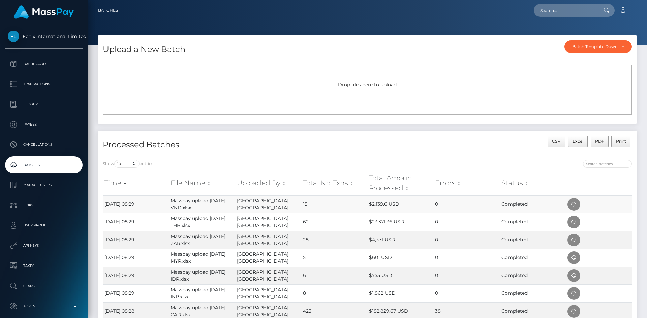
scroll to position [123, 0]
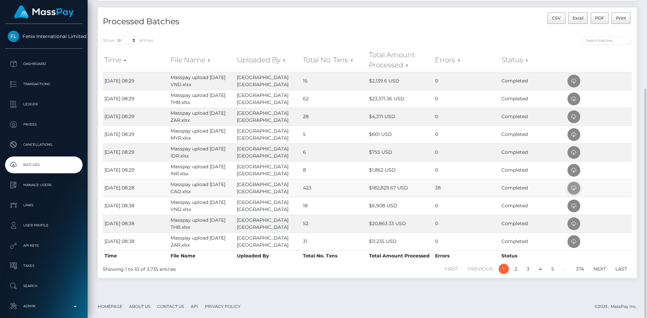
click at [573, 188] on icon at bounding box center [574, 188] width 8 height 8
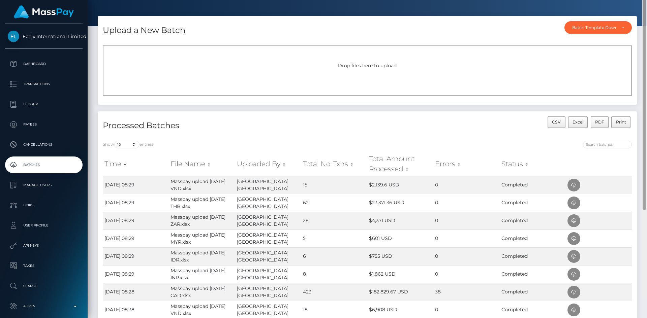
scroll to position [0, 0]
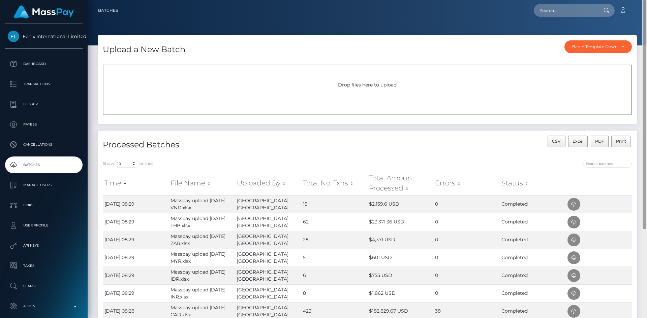
drag, startPoint x: 644, startPoint y: 99, endPoint x: 646, endPoint y: 9, distance: 90.3
click at [646, 9] on div "Batches Loading... Loading..." at bounding box center [367, 159] width 559 height 318
click at [580, 16] on input "text" at bounding box center [564, 10] width 63 height 13
paste input "34501922"
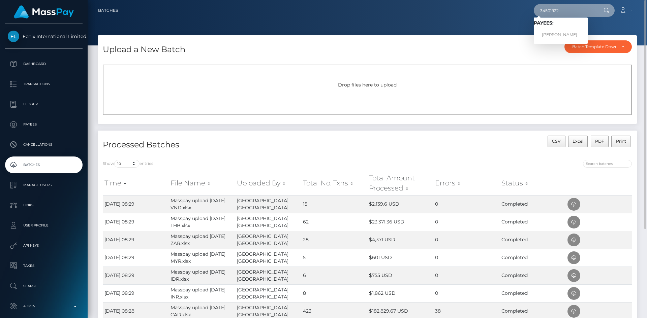
type input "34501922"
click at [550, 32] on link "[PERSON_NAME]" at bounding box center [560, 35] width 54 height 12
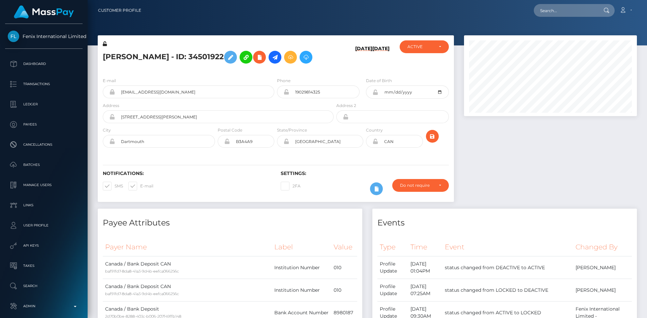
scroll to position [81, 173]
click at [160, 55] on h5 "[PERSON_NAME] - ID: 34501922" at bounding box center [216, 57] width 227 height 20
copy h5 "[PERSON_NAME] - ID: 34501922"
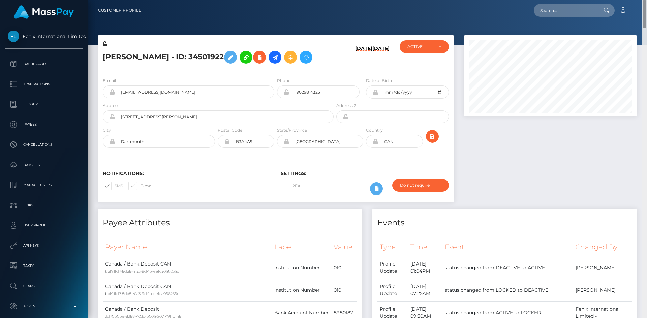
drag, startPoint x: 643, startPoint y: 30, endPoint x: 625, endPoint y: -4, distance: 38.4
click at [625, 0] on html "Fenix International Limited Dashboard Transactions Ledger Payees" at bounding box center [323, 159] width 647 height 318
click at [161, 50] on h5 "Alisha Lynn Hefler - ID: 34501922" at bounding box center [216, 57] width 227 height 20
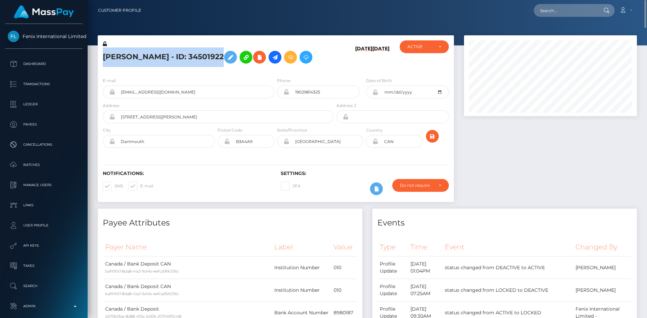
click at [161, 50] on h5 "Alisha Lynn Hefler - ID: 34501922" at bounding box center [216, 57] width 227 height 20
copy h5 "Alisha Lynn Hefler - ID: 34501922"
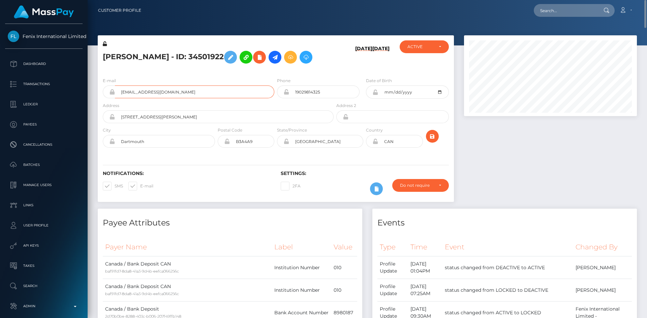
click at [169, 94] on input "unicornbaby9102@gmail.com" at bounding box center [194, 92] width 159 height 13
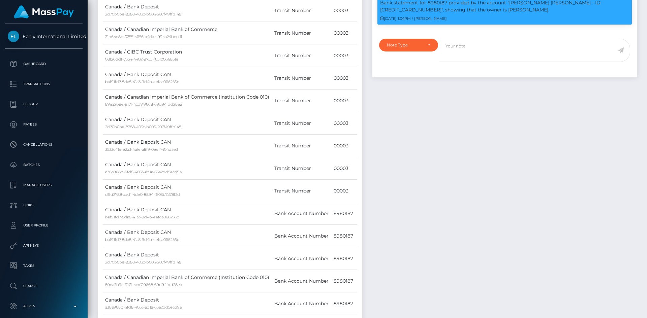
scroll to position [0, 0]
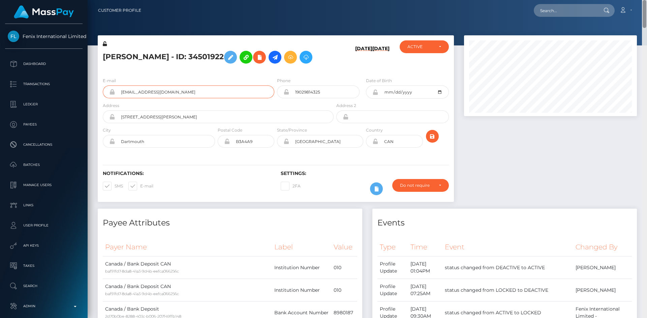
drag, startPoint x: 645, startPoint y: 18, endPoint x: 644, endPoint y: -10, distance: 28.0
click at [644, 0] on html "Fenix International Limited Dashboard Transactions Ledger Payees" at bounding box center [323, 159] width 647 height 318
click at [542, 189] on div at bounding box center [550, 121] width 183 height 173
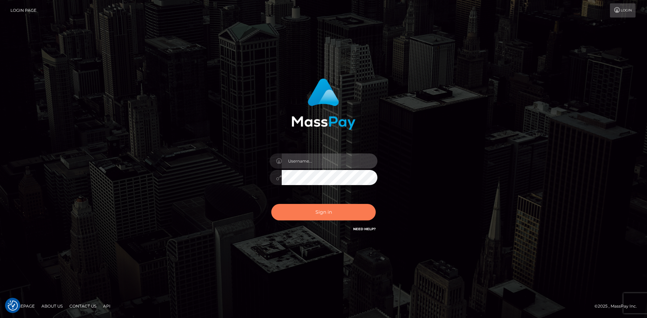
type input "alexstef"
click at [312, 205] on button "Sign in" at bounding box center [323, 212] width 104 height 17
type input "alexstef"
click at [312, 205] on button "Sign in" at bounding box center [323, 212] width 104 height 17
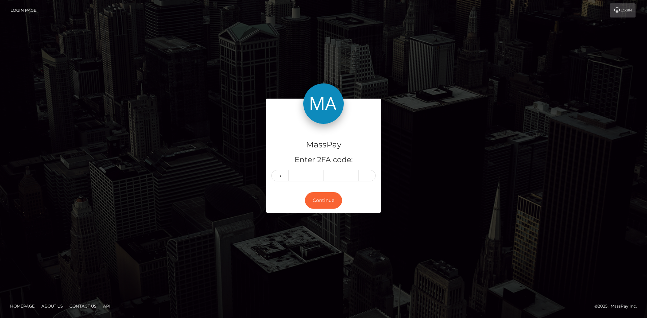
type input "7"
type input "1"
type input "5"
type input "8"
type input "0"
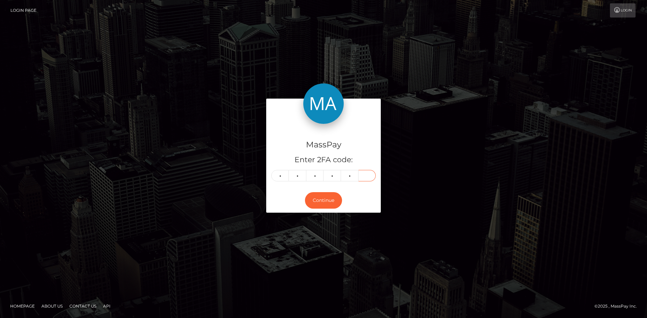
type input "9"
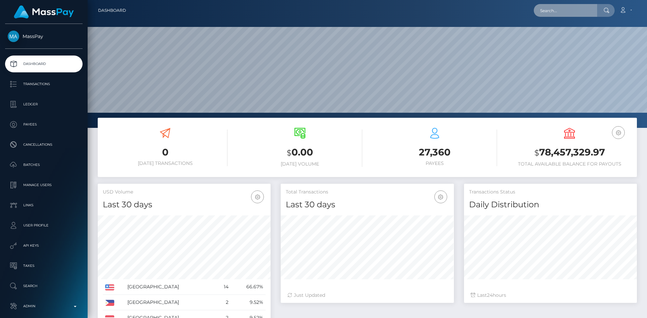
scroll to position [120, 173]
drag, startPoint x: 0, startPoint y: 0, endPoint x: 554, endPoint y: 11, distance: 554.5
click at [572, 6] on input "text" at bounding box center [564, 10] width 63 height 13
paste input "inkedimpression11@gmail.com"
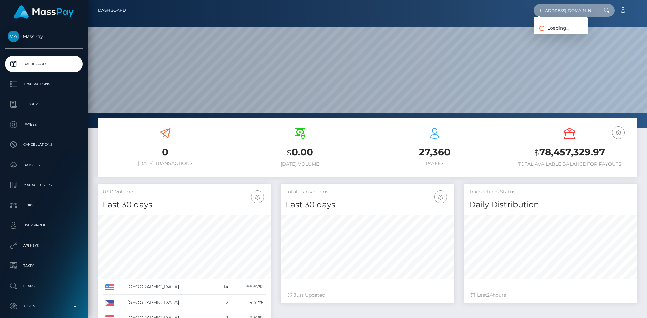
type input "inkedimpression11@gmail.com"
click at [567, 30] on link "Naveen M" at bounding box center [560, 35] width 54 height 12
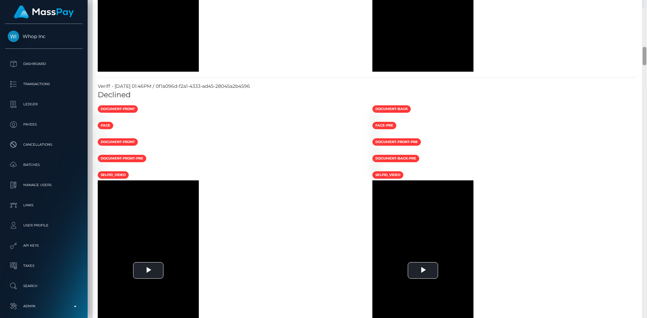
scroll to position [663, 0]
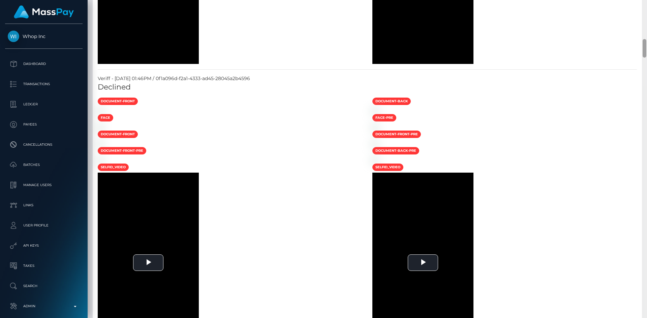
click at [644, 113] on div at bounding box center [644, 159] width 5 height 318
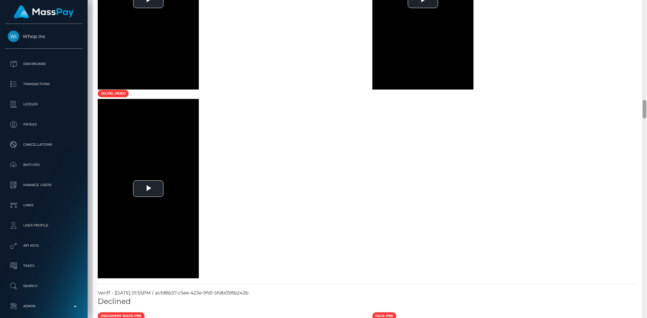
scroll to position [1710, 0]
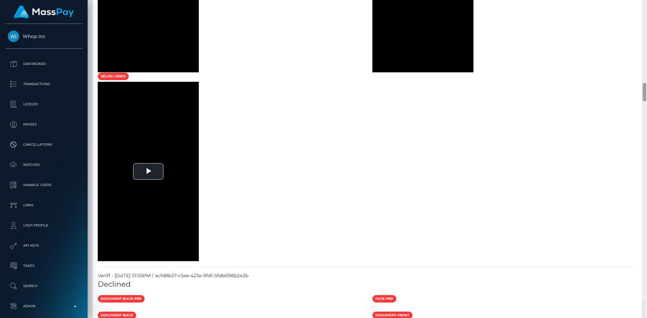
drag, startPoint x: 645, startPoint y: 52, endPoint x: 635, endPoint y: 110, distance: 58.7
click at [635, 110] on div "Customer Profile Loading... Loading..." at bounding box center [367, 159] width 559 height 318
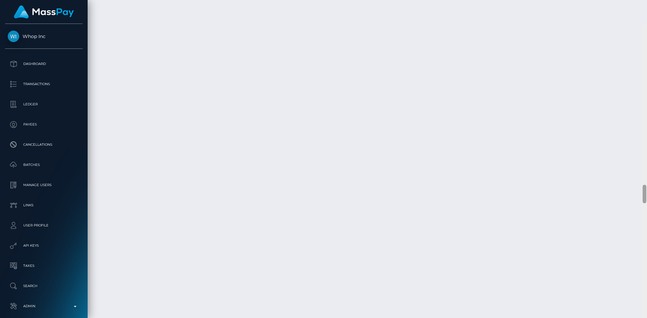
scroll to position [2764, 0]
drag, startPoint x: 644, startPoint y: 111, endPoint x: 642, endPoint y: 173, distance: 62.4
click at [642, 173] on div at bounding box center [644, 159] width 5 height 318
drag, startPoint x: 645, startPoint y: 167, endPoint x: 491, endPoint y: 194, distance: 156.9
click at [639, 224] on div "Customer Profile Loading... Loading..." at bounding box center [367, 159] width 559 height 318
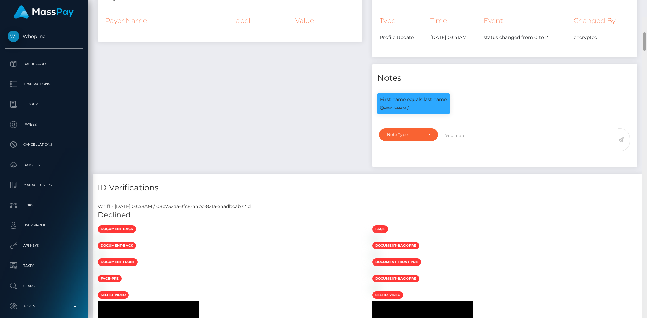
scroll to position [0, 0]
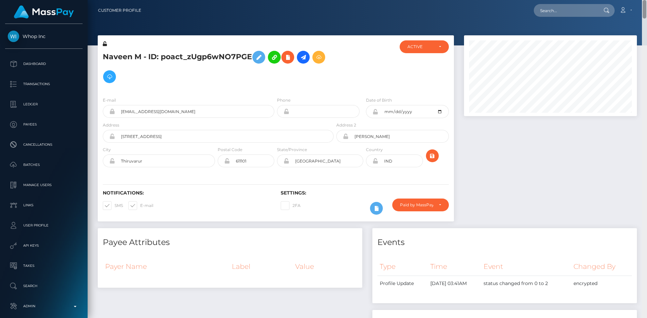
drag, startPoint x: 645, startPoint y: 224, endPoint x: 637, endPoint y: -25, distance: 249.0
click at [637, 0] on html "Whop Inc Dashboard Transactions Ledger Payees Cancellations Links" at bounding box center [323, 159] width 647 height 318
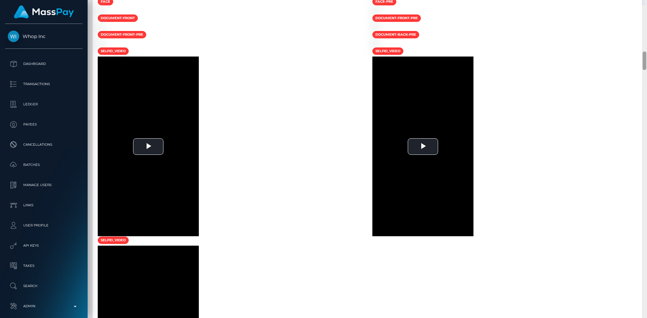
scroll to position [784, 0]
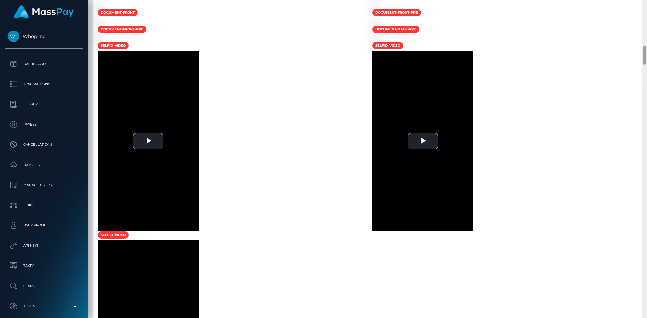
drag, startPoint x: 645, startPoint y: 20, endPoint x: 646, endPoint y: 53, distance: 33.7
click at [646, 53] on div at bounding box center [644, 159] width 5 height 318
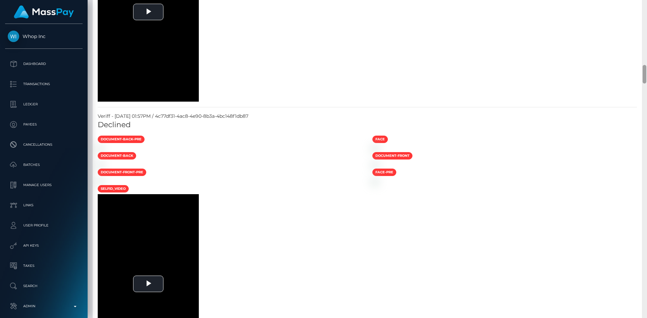
drag, startPoint x: 646, startPoint y: 56, endPoint x: 644, endPoint y: 85, distance: 28.7
click at [644, 85] on div at bounding box center [644, 159] width 5 height 318
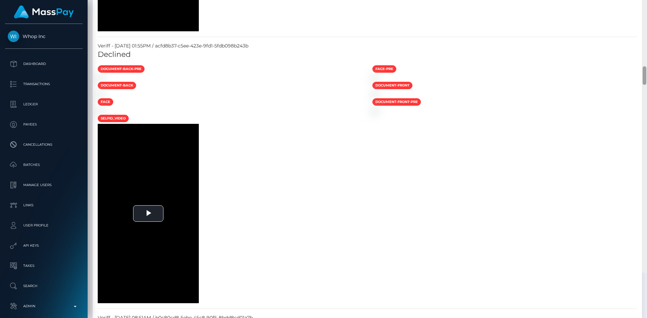
scroll to position [1849, 0]
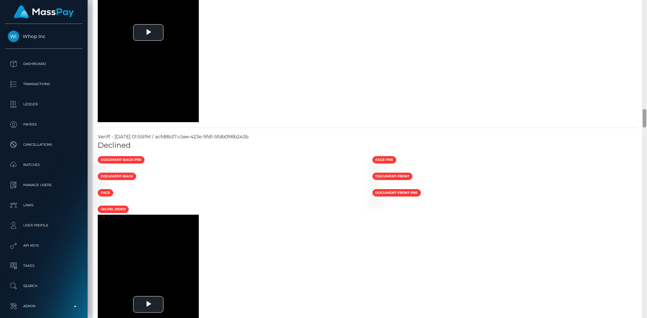
drag, startPoint x: 644, startPoint y: 83, endPoint x: 641, endPoint y: 116, distance: 33.5
click at [641, 116] on div "Customer Profile Loading... Loading..." at bounding box center [367, 159] width 559 height 318
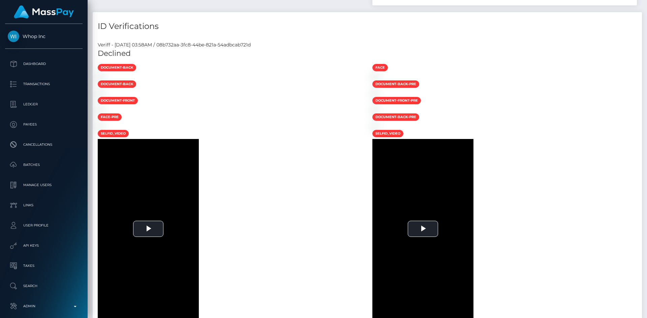
scroll to position [0, 0]
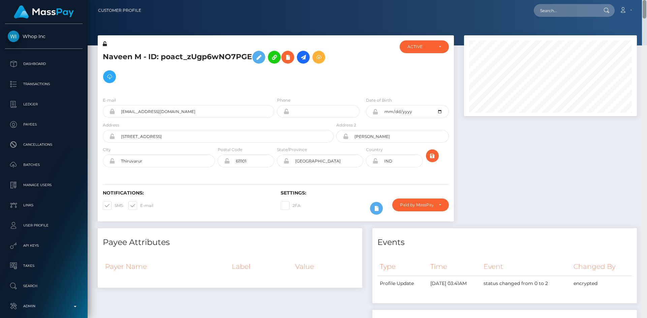
drag, startPoint x: 645, startPoint y: 121, endPoint x: 646, endPoint y: -10, distance: 130.7
click at [646, 0] on html "Whop Inc Dashboard Transactions Ledger Payees Cancellations Links" at bounding box center [323, 159] width 647 height 318
click at [292, 57] on icon at bounding box center [288, 57] width 8 height 8
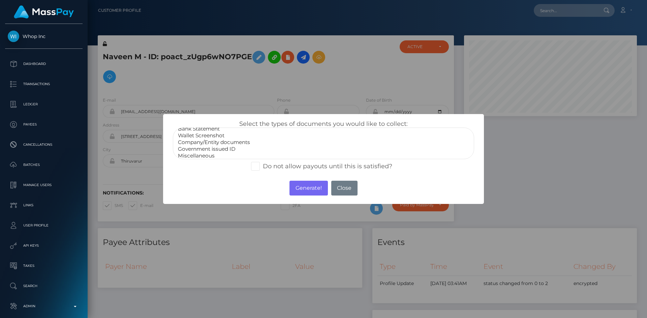
scroll to position [13, 0]
select select "Government issued ID"
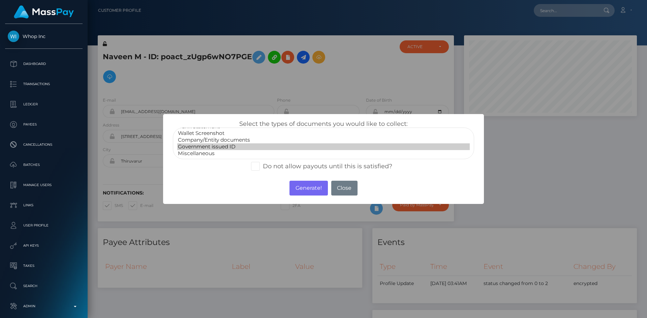
click at [229, 146] on option "Government issued ID" at bounding box center [323, 146] width 292 height 7
click at [307, 188] on button "Generate!" at bounding box center [308, 188] width 38 height 15
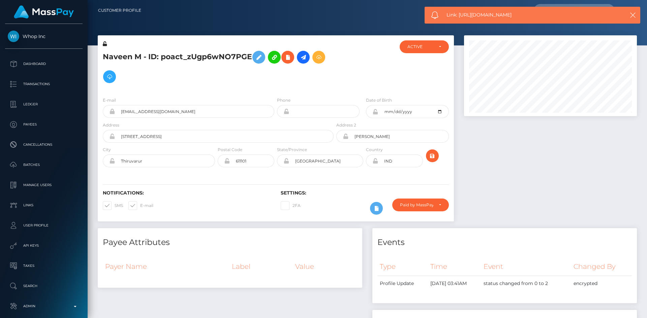
click at [463, 11] on div "Link: https://l.maspay.io/RgKkY" at bounding box center [532, 15] width 216 height 17
copy span "Link: https://l.maspay.io/RgKkY"
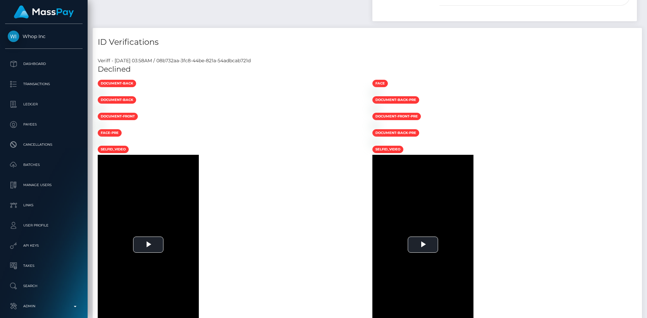
scroll to position [0, 0]
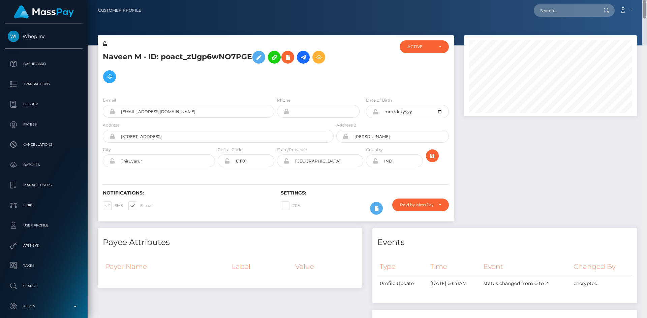
drag, startPoint x: 644, startPoint y: 15, endPoint x: 641, endPoint y: -29, distance: 44.5
click at [641, 0] on html "Whop Inc Dashboard Transactions Ledger Payees Cancellations Links" at bounding box center [323, 159] width 647 height 318
